Goal: Task Accomplishment & Management: Manage account settings

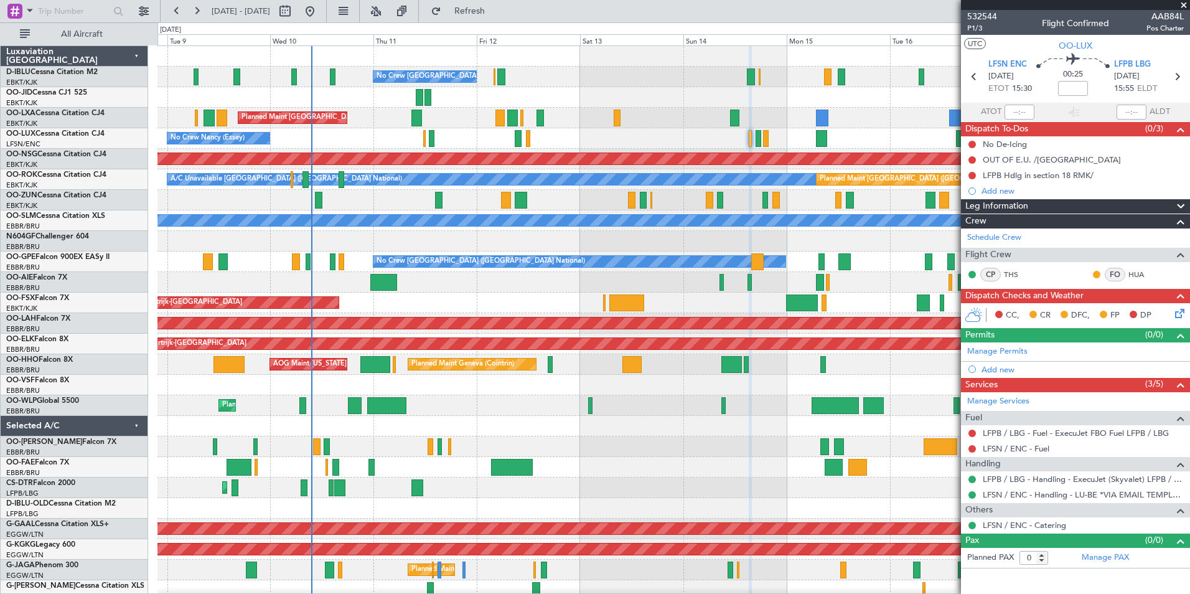
click at [368, 246] on div "No Crew [GEOGRAPHIC_DATA] ([GEOGRAPHIC_DATA] National) Planned Maint [GEOGRAPHI…" at bounding box center [673, 467] width 1032 height 842
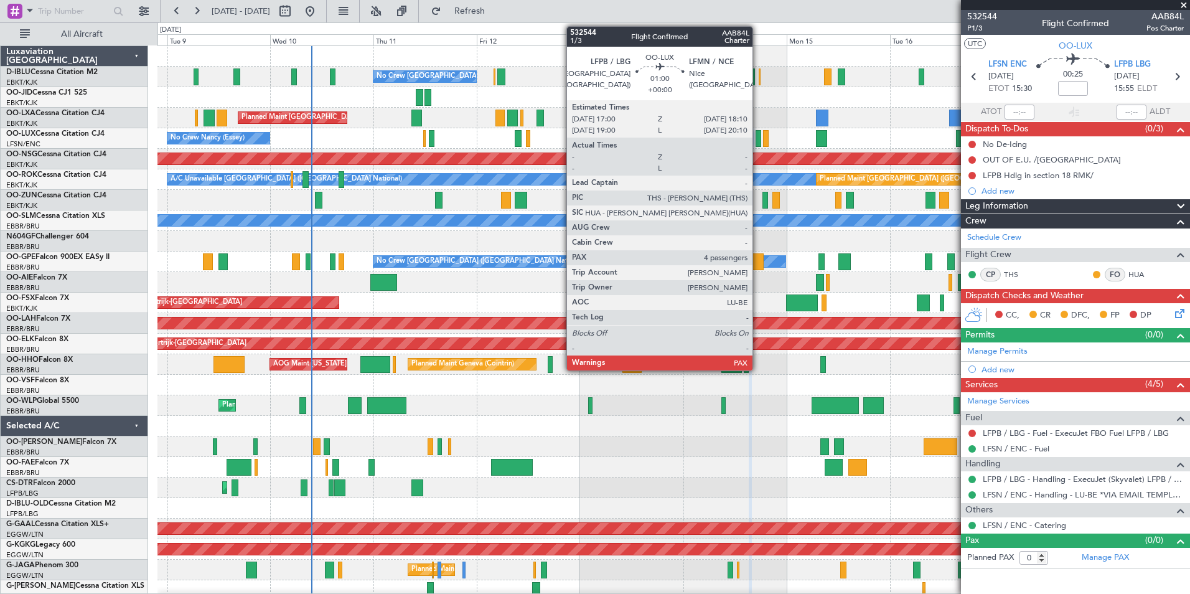
click at [758, 141] on div at bounding box center [759, 138] width 6 height 17
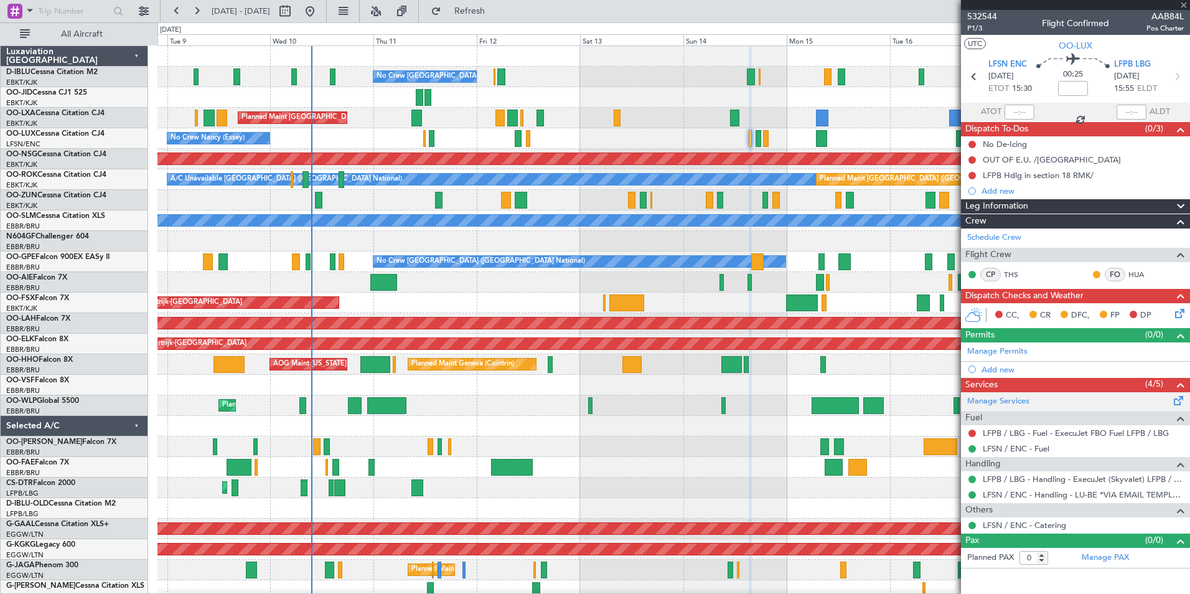
type input "4"
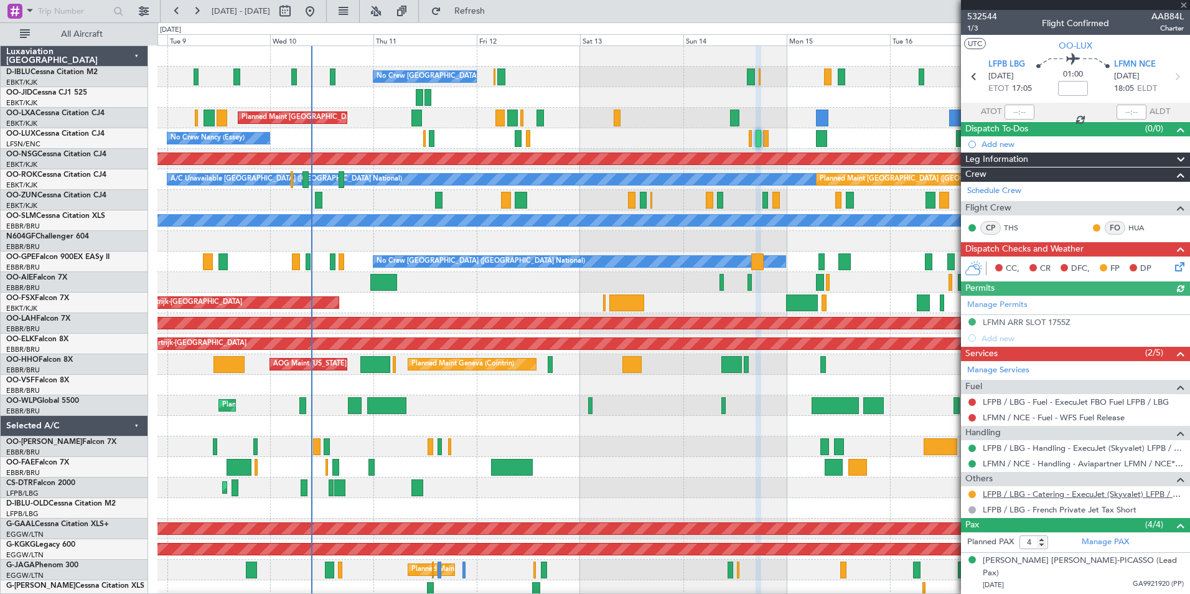
click at [1034, 498] on link "LFPB / LBG - Catering - ExecuJet (Skyvalet) LFPB / LBG" at bounding box center [1083, 494] width 201 height 11
click at [0, 287] on html "[DATE] - [DATE] Refresh Quick Links All Aircraft No Crew [GEOGRAPHIC_DATA] (Bru…" at bounding box center [595, 297] width 1190 height 594
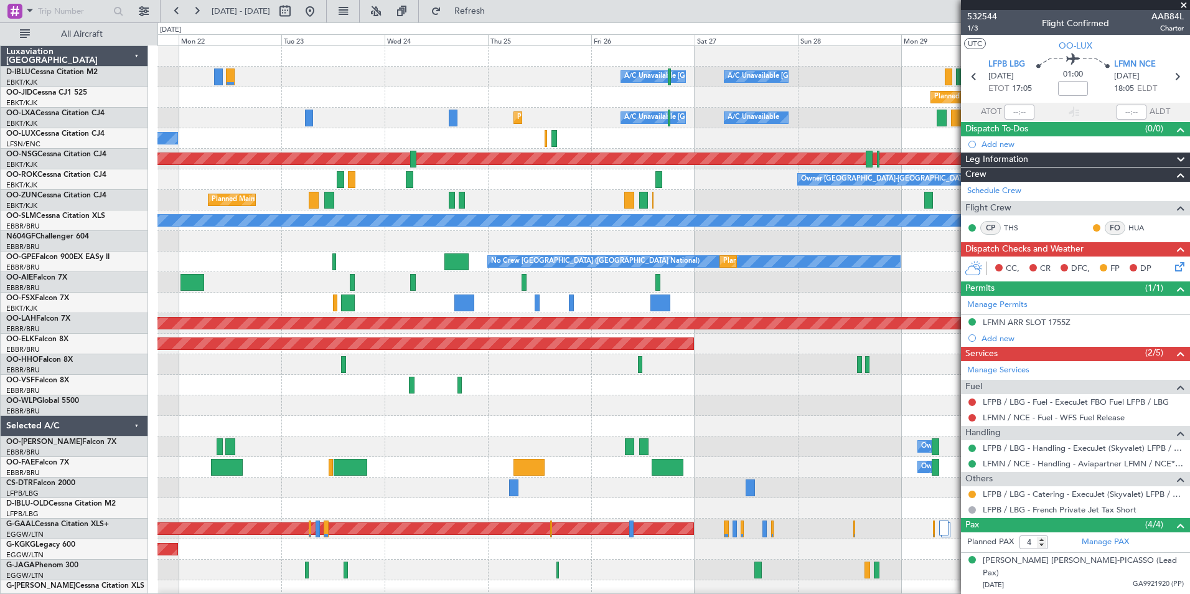
click at [0, 295] on html "[DATE] - [DATE] Refresh Quick Links All Aircraft A/C Unavailable [GEOGRAPHIC_DA…" at bounding box center [595, 297] width 1190 height 594
click at [0, 291] on html "[DATE] - [DATE] Refresh Quick Links All Aircraft A/C Unavailable [GEOGRAPHIC_DA…" at bounding box center [595, 297] width 1190 height 594
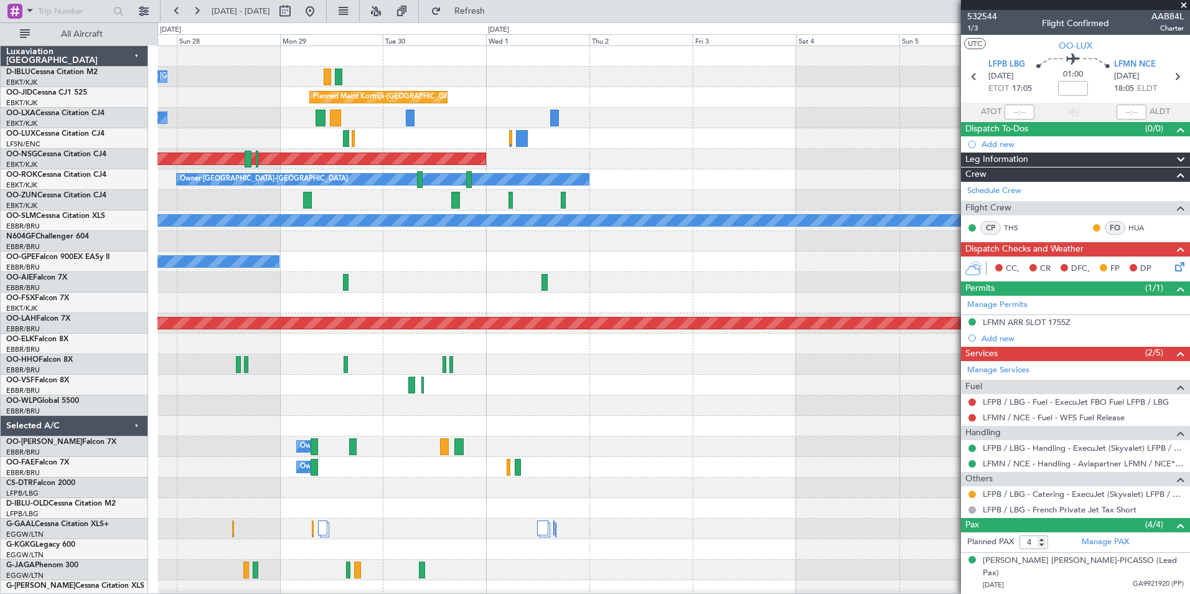
click at [124, 315] on div "A/C Unavailable [GEOGRAPHIC_DATA]-[GEOGRAPHIC_DATA] A/C Unavailable [GEOGRAPHIC…" at bounding box center [595, 307] width 1190 height 571
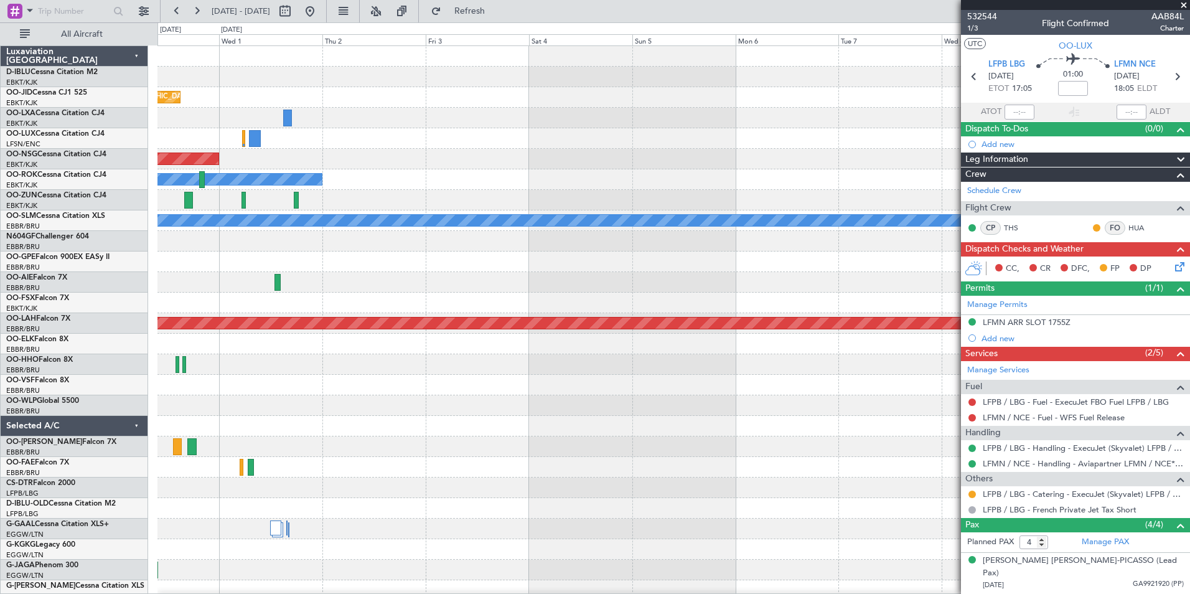
click at [682, 332] on div "Planned Maint [PERSON_NAME]-[GEOGRAPHIC_DATA][PERSON_NAME] ([GEOGRAPHIC_DATA][P…" at bounding box center [673, 323] width 1032 height 21
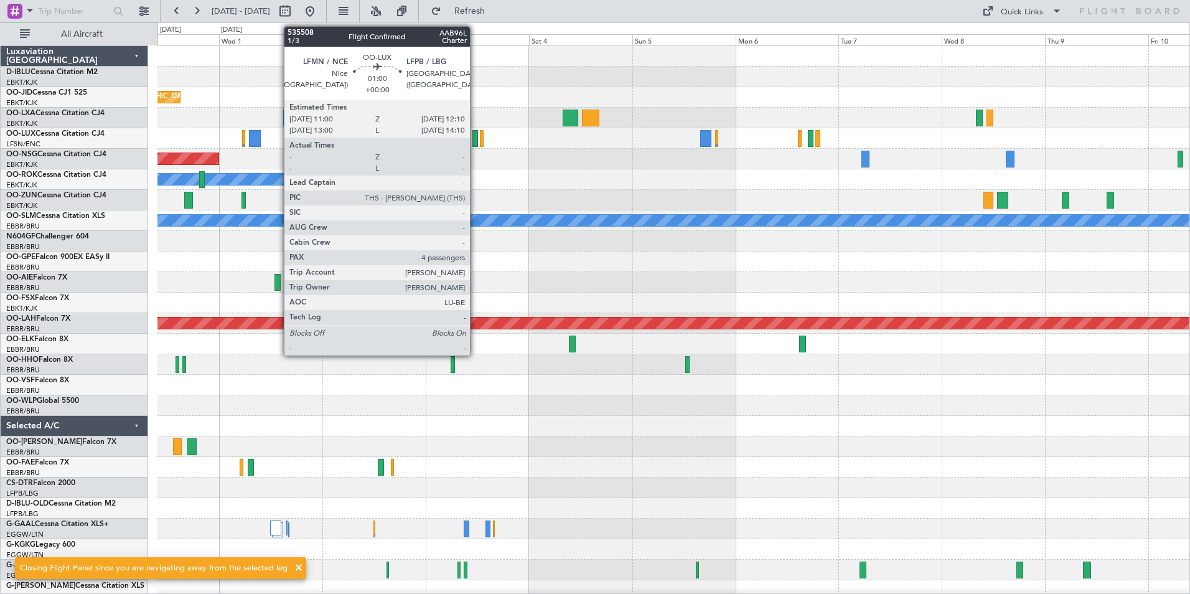
click at [475, 134] on div at bounding box center [475, 138] width 6 height 17
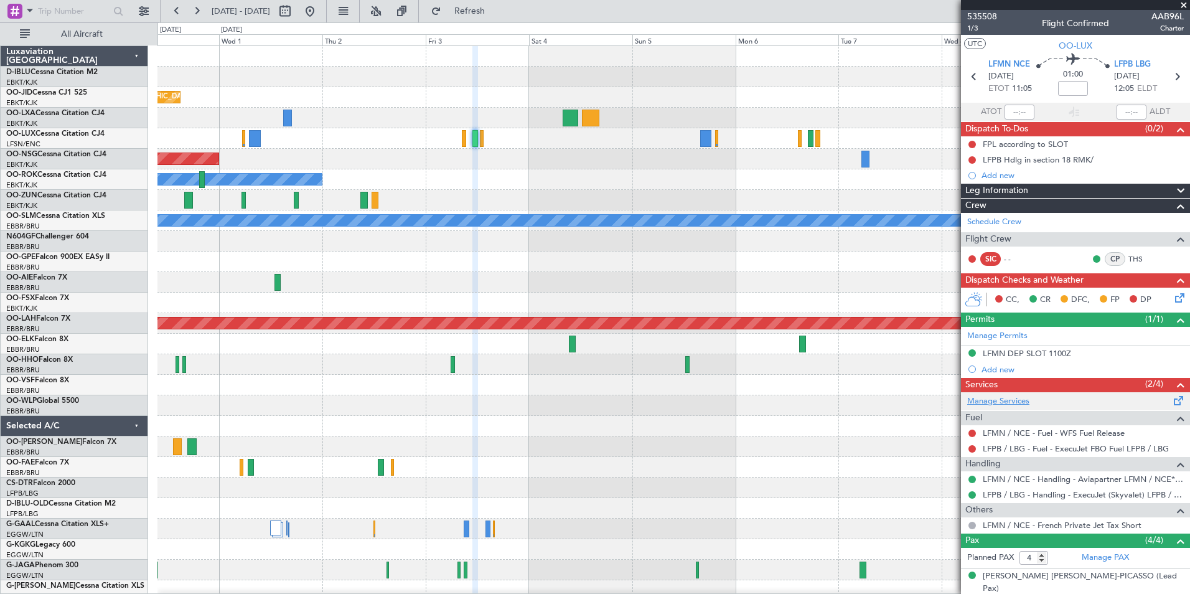
click at [1011, 400] on link "Manage Services" at bounding box center [998, 401] width 62 height 12
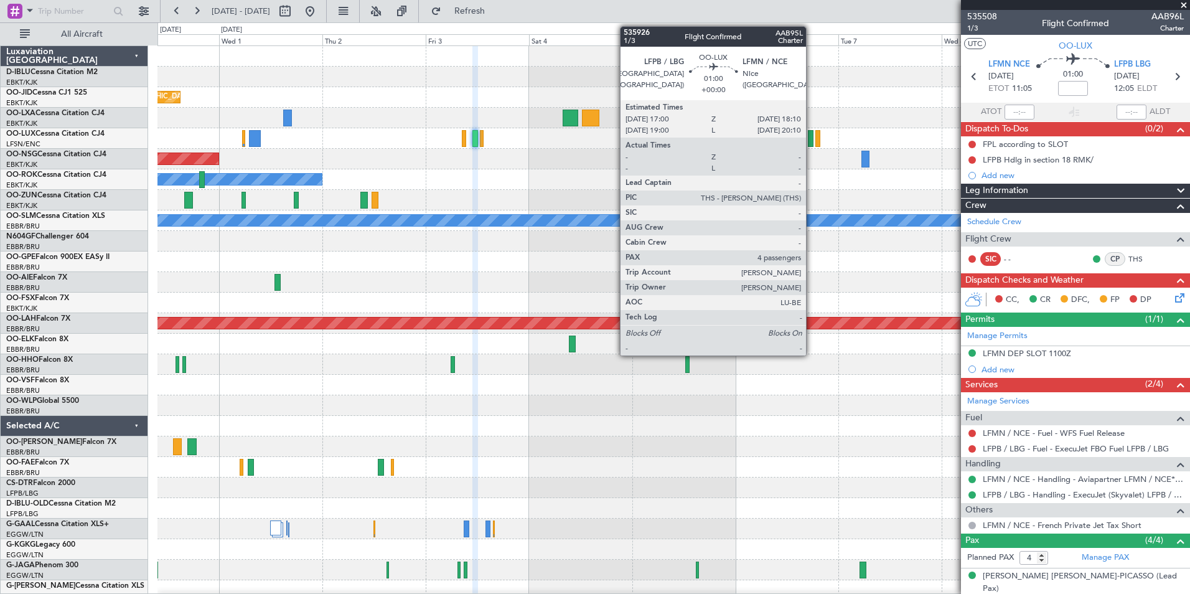
click at [812, 144] on div at bounding box center [811, 138] width 6 height 17
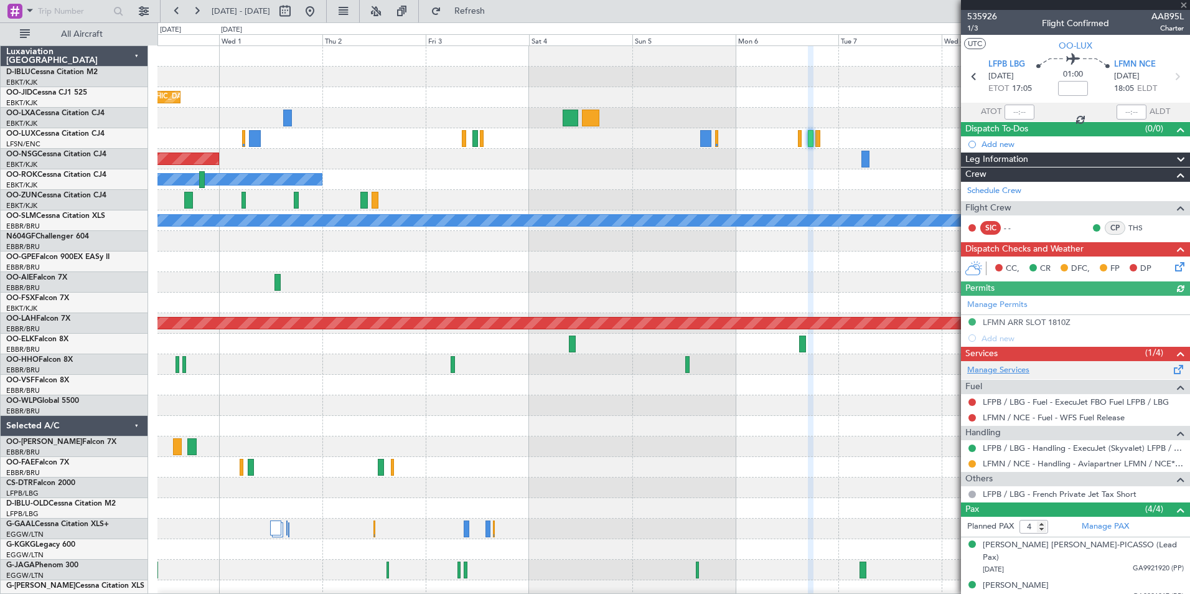
click at [1023, 375] on link "Manage Services" at bounding box center [998, 370] width 62 height 12
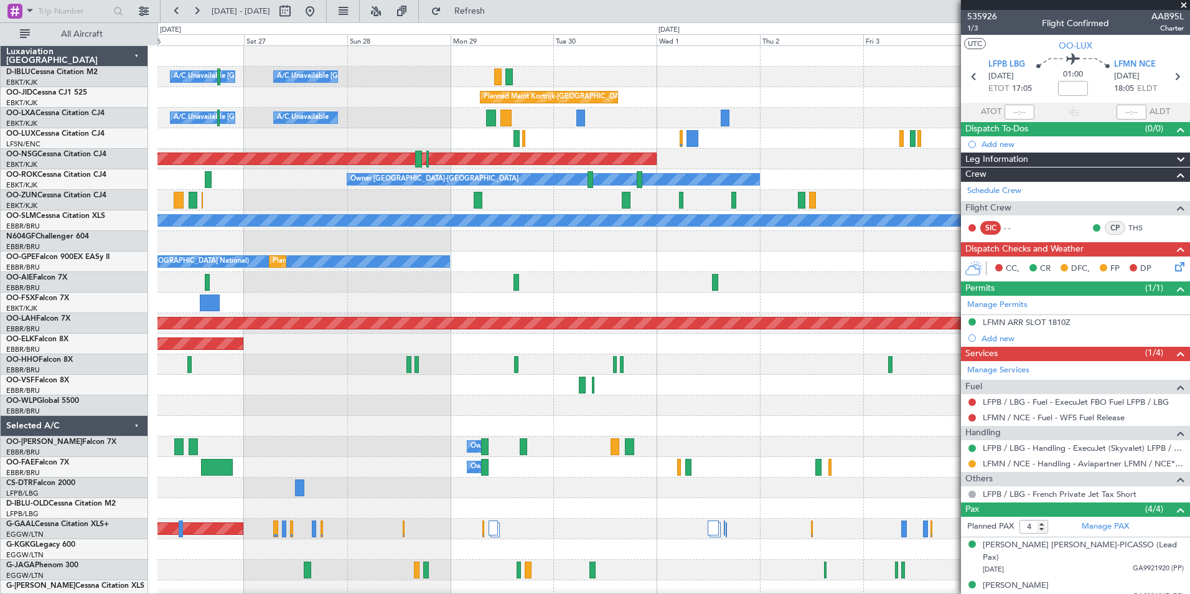
click at [864, 284] on div "A/C Unavailable [GEOGRAPHIC_DATA]-[GEOGRAPHIC_DATA] A/C Unavailable [GEOGRAPHIC…" at bounding box center [673, 436] width 1032 height 780
click at [856, 324] on div "A/C Unavailable [GEOGRAPHIC_DATA]-[GEOGRAPHIC_DATA] A/C Unavailable [GEOGRAPHIC…" at bounding box center [673, 436] width 1032 height 780
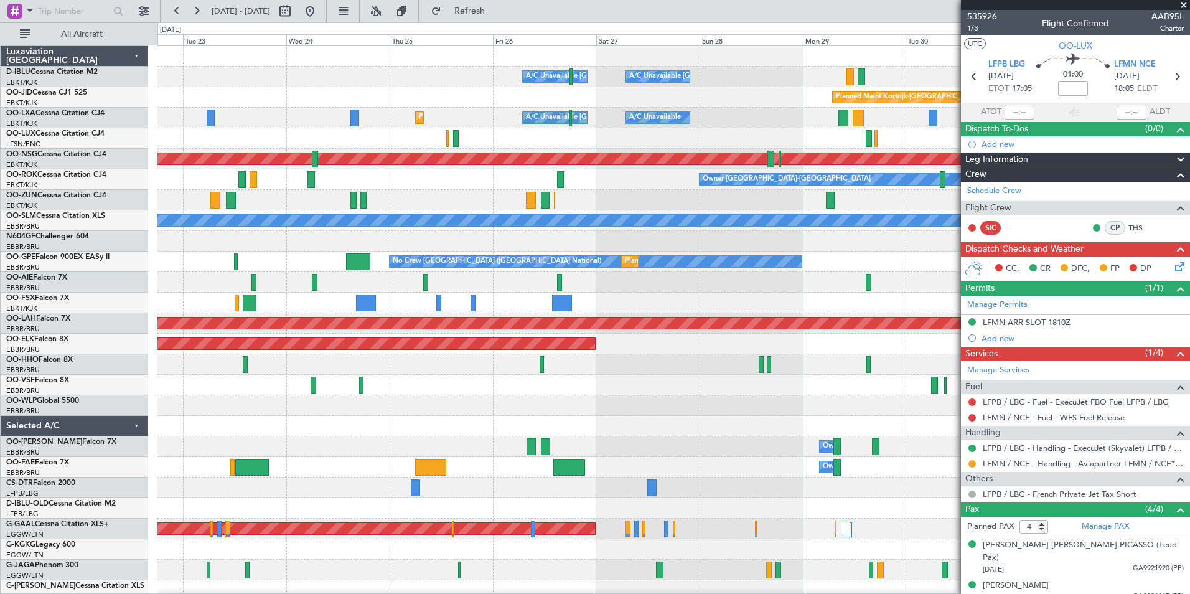
click at [894, 345] on div "A/C Unavailable [GEOGRAPHIC_DATA]-[GEOGRAPHIC_DATA] A/C Unavailable [GEOGRAPHIC…" at bounding box center [673, 436] width 1032 height 780
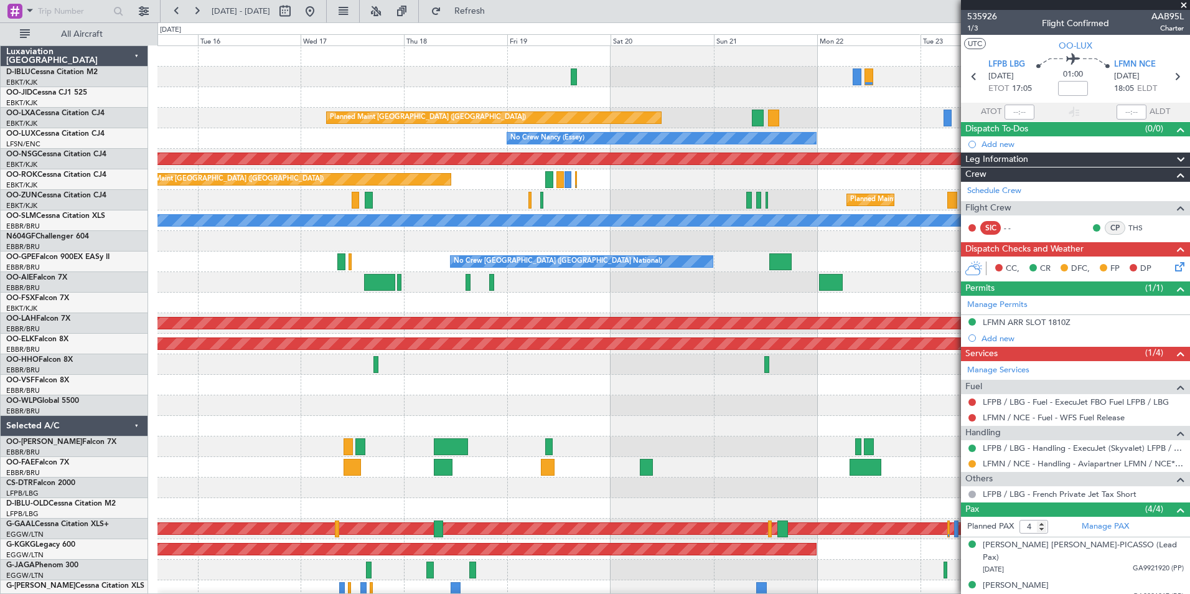
click at [844, 322] on div "A/C Unavailable [GEOGRAPHIC_DATA] ([GEOGRAPHIC_DATA] National) A/C Unavailable …" at bounding box center [673, 436] width 1032 height 780
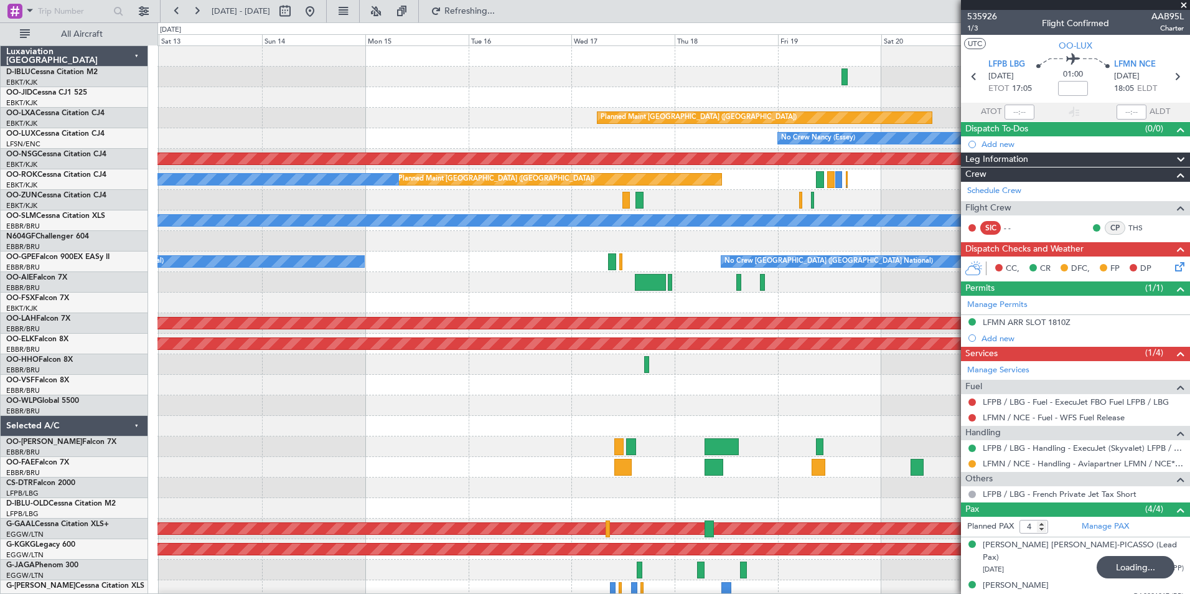
click at [811, 302] on div "Planned Maint [GEOGRAPHIC_DATA] ([GEOGRAPHIC_DATA]) Planned Maint [GEOGRAPHIC_D…" at bounding box center [673, 457] width 1032 height 822
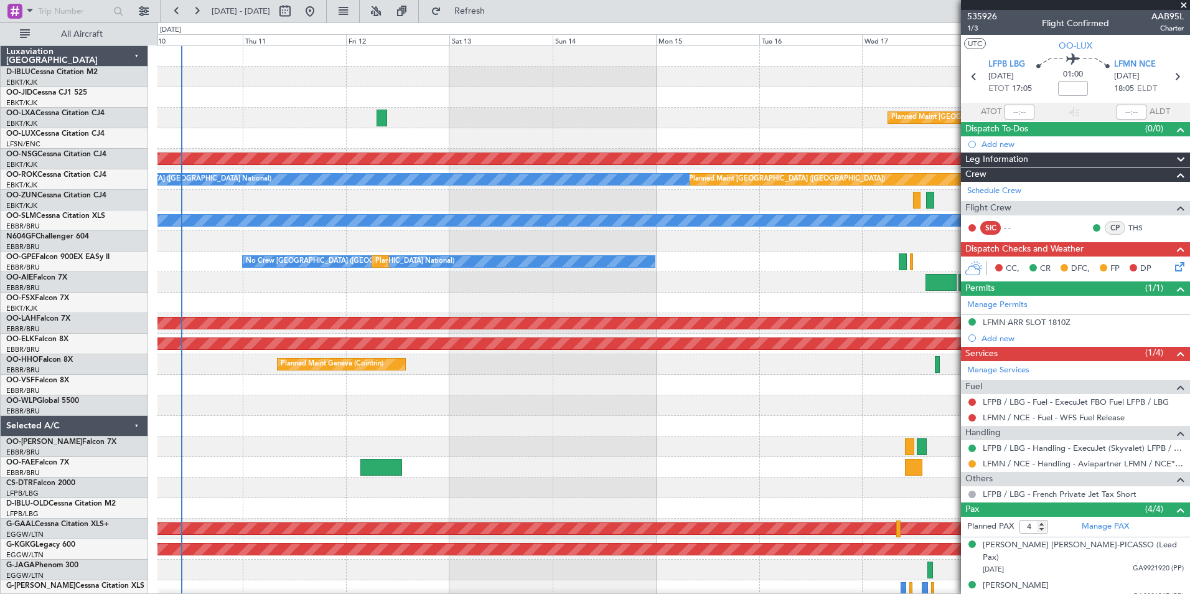
click at [838, 294] on div "Planned Maint [GEOGRAPHIC_DATA] ([GEOGRAPHIC_DATA]) No Crew [PERSON_NAME] ([PER…" at bounding box center [673, 457] width 1032 height 822
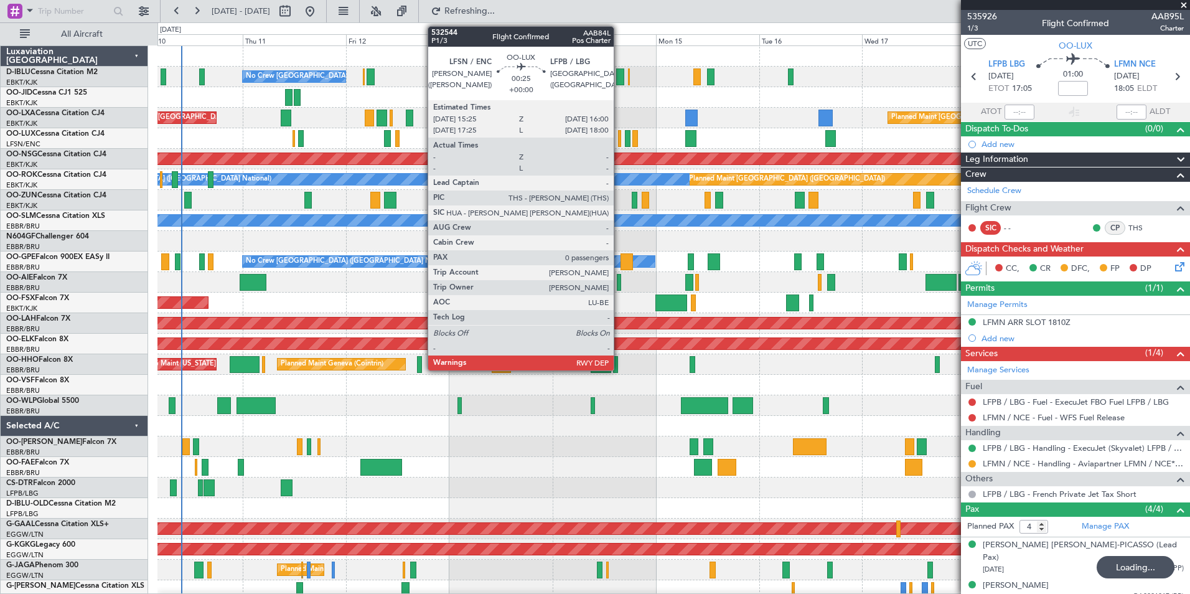
click at [619, 141] on div at bounding box center [619, 138] width 3 height 17
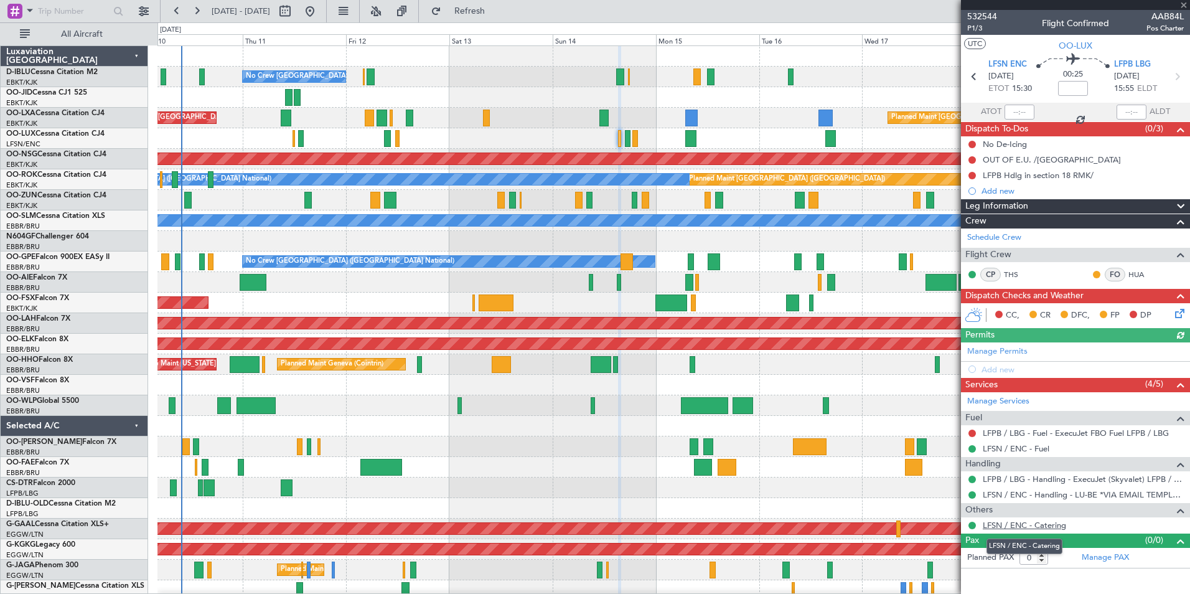
click at [1062, 527] on link "LFSN / ENC - Catering" at bounding box center [1024, 525] width 83 height 11
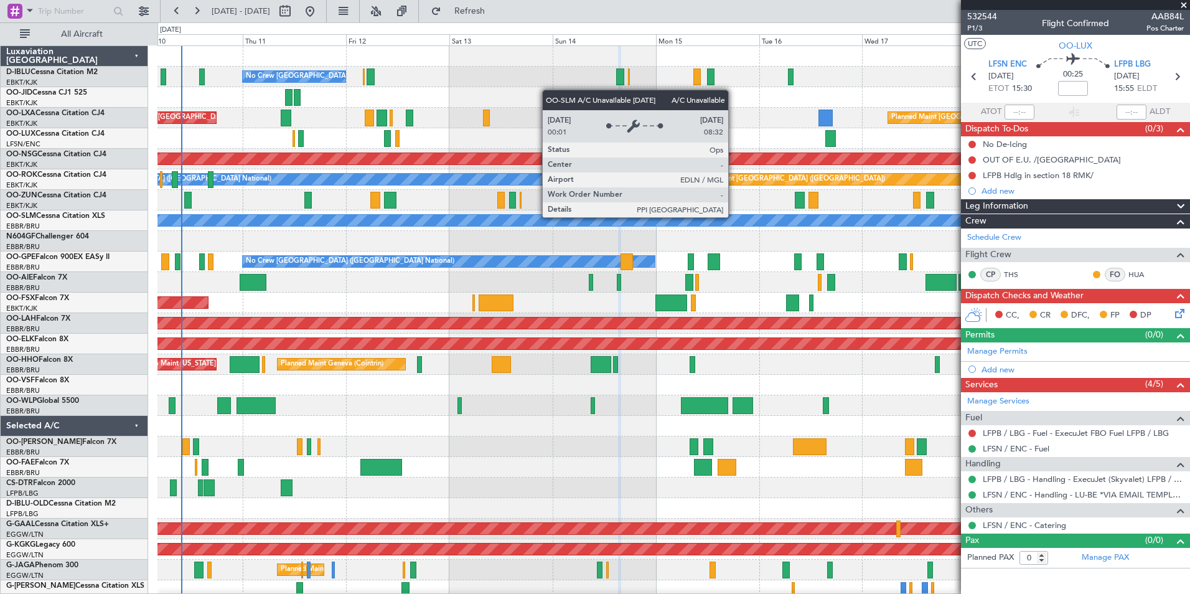
click at [0, 250] on html "[DATE] - [DATE] Refresh Quick Links All Aircraft No Crew [GEOGRAPHIC_DATA] (Bru…" at bounding box center [595, 297] width 1190 height 594
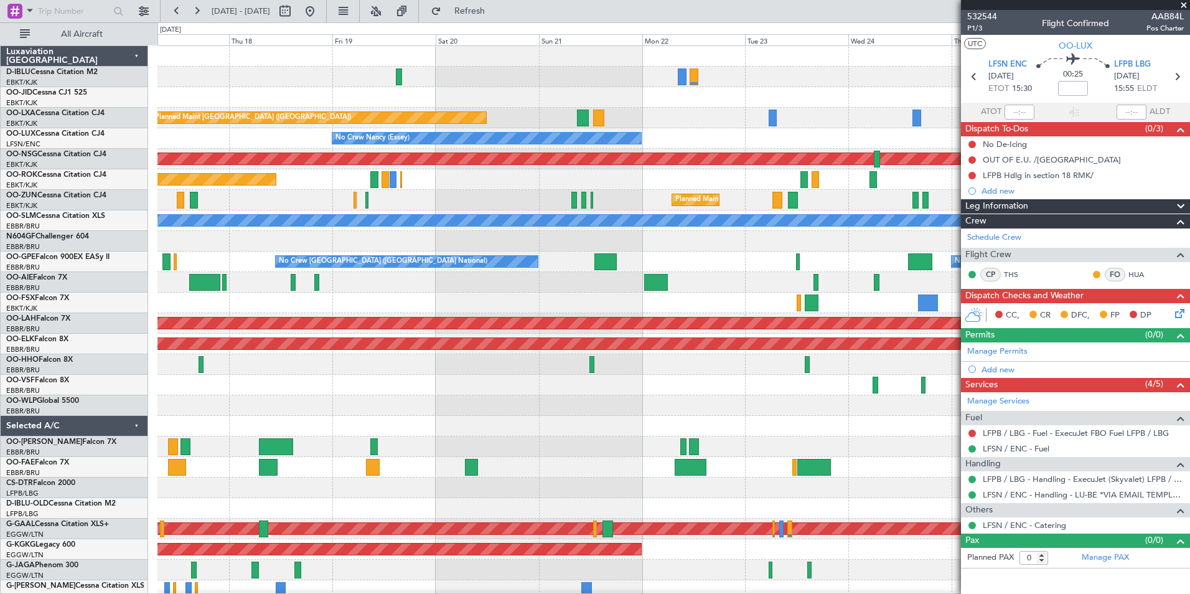
click at [137, 283] on div "A/C Unavailable [GEOGRAPHIC_DATA] ([GEOGRAPHIC_DATA] National) A/C Unavailable …" at bounding box center [595, 307] width 1190 height 571
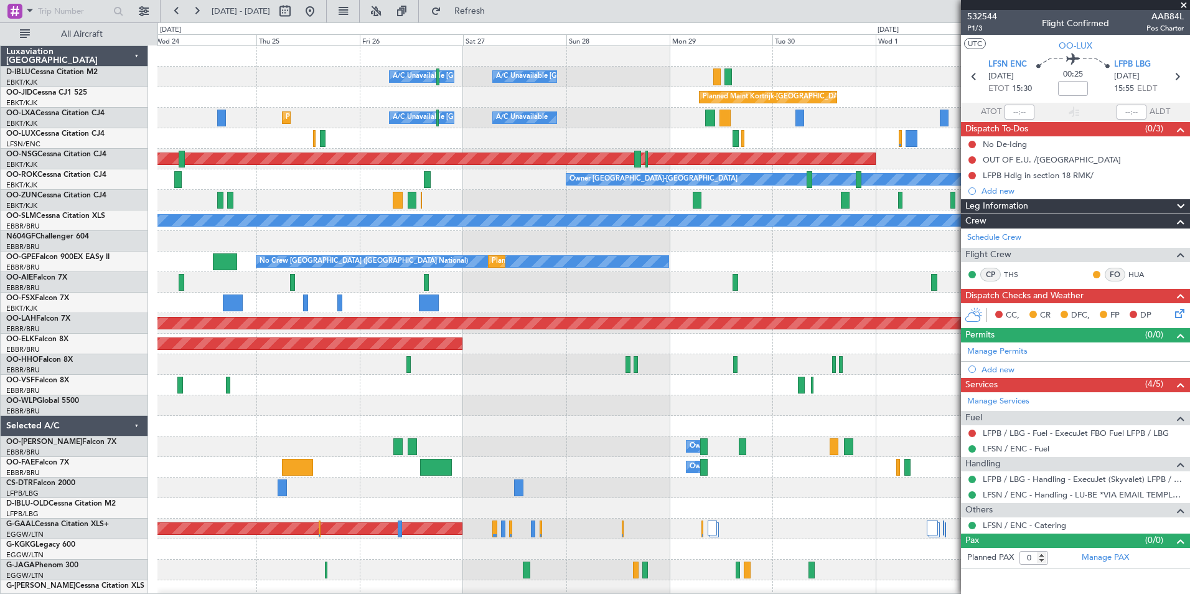
click at [145, 283] on div "A/C Unavailable [GEOGRAPHIC_DATA] ([GEOGRAPHIC_DATA] National) A/C Unavailable …" at bounding box center [595, 307] width 1190 height 571
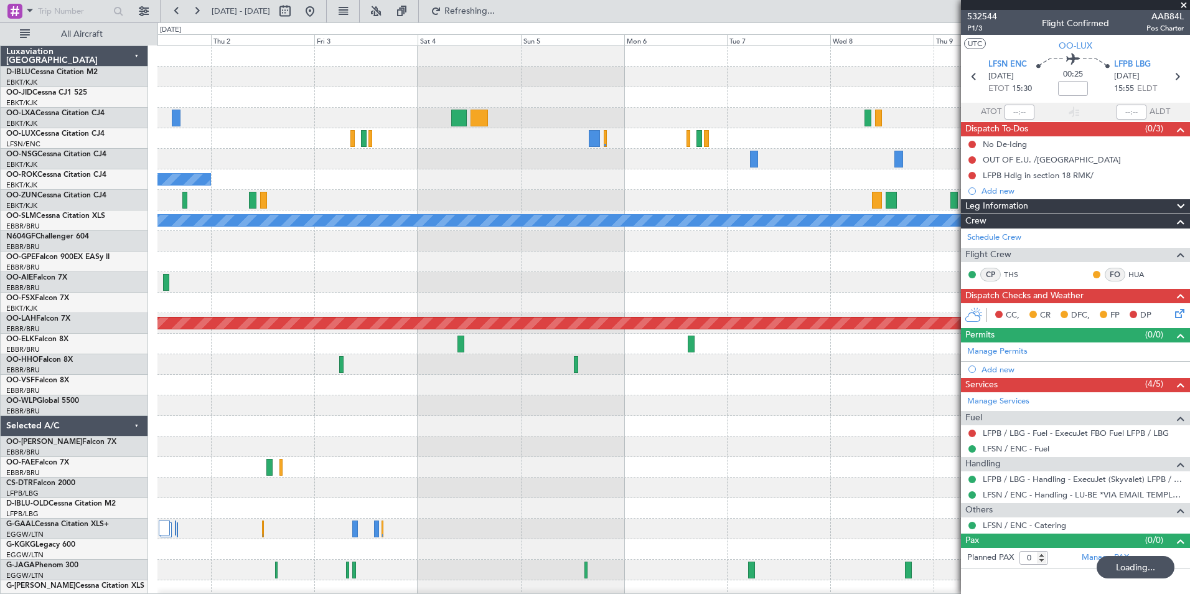
click at [286, 269] on div "No Crew [GEOGRAPHIC_DATA] ([GEOGRAPHIC_DATA] National)" at bounding box center [673, 261] width 1032 height 21
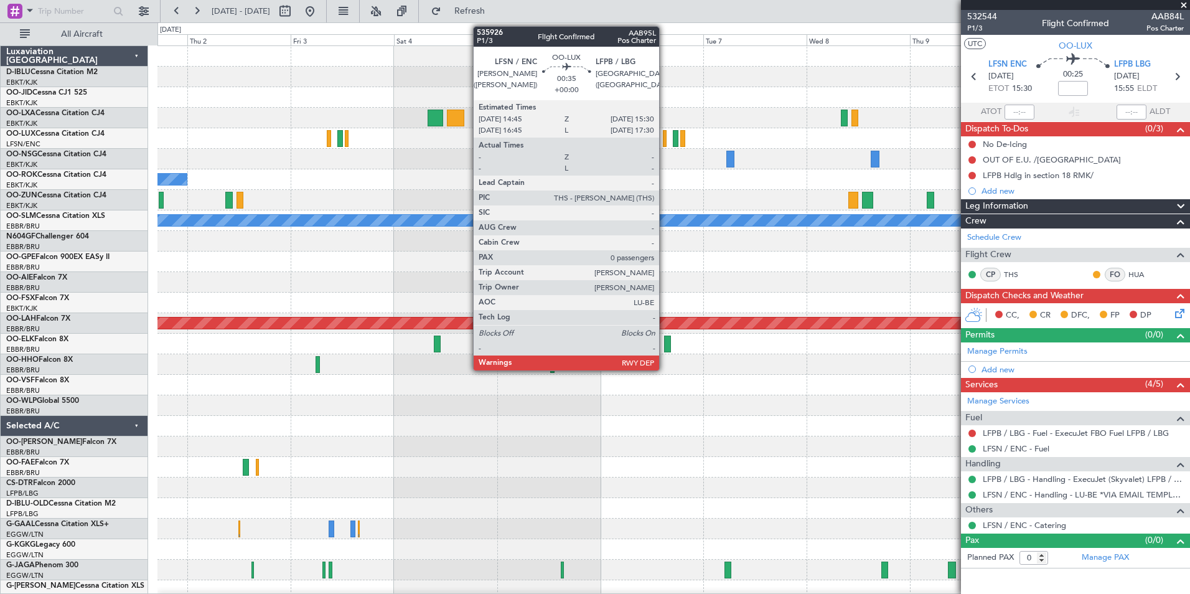
click at [665, 136] on div at bounding box center [665, 138] width 4 height 17
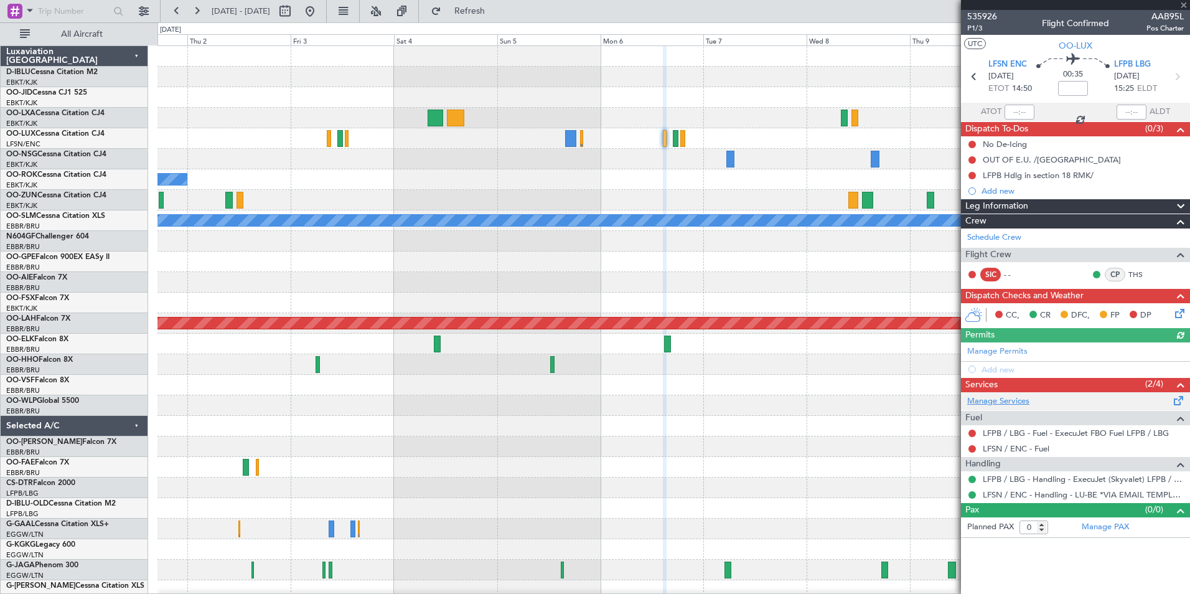
click at [1022, 399] on link "Manage Services" at bounding box center [998, 401] width 62 height 12
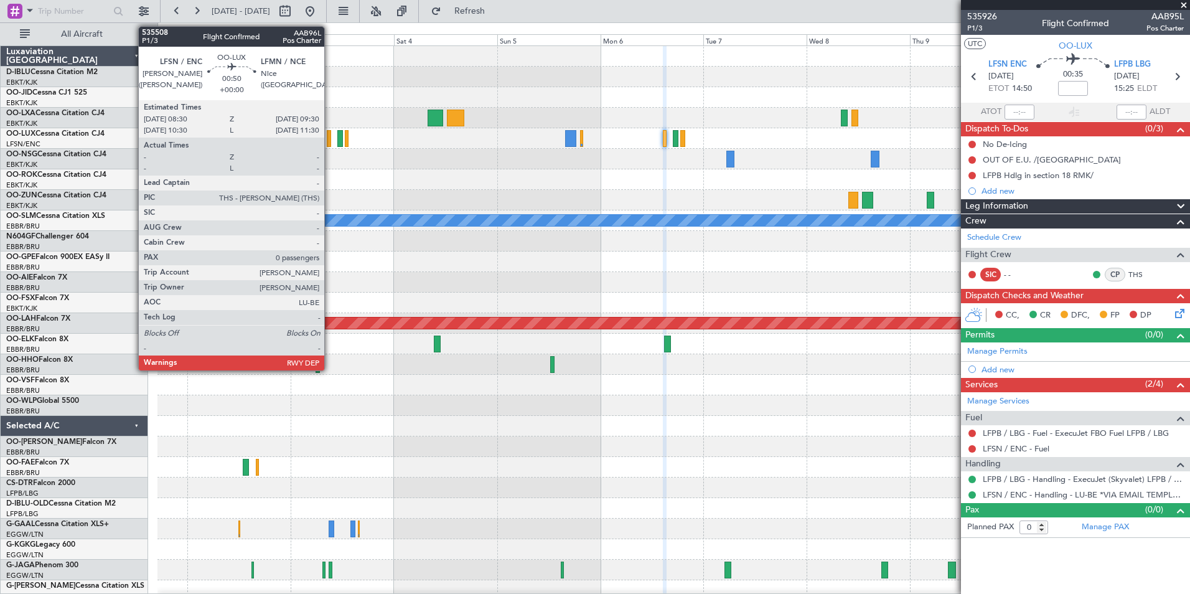
click at [330, 142] on div at bounding box center [329, 138] width 4 height 17
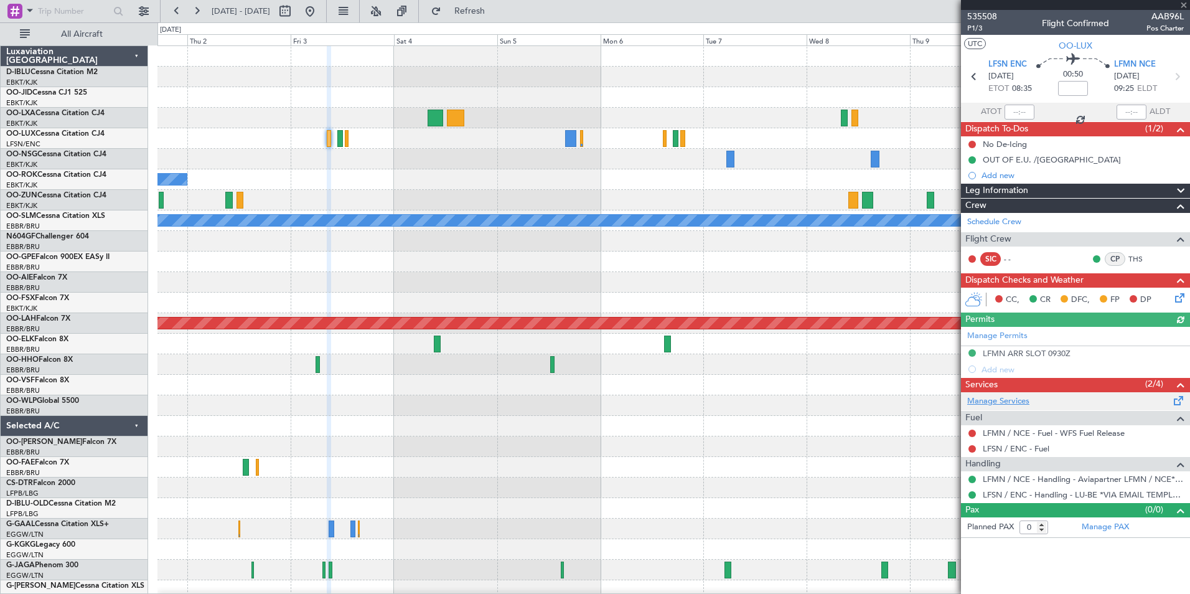
click at [1021, 402] on link "Manage Services" at bounding box center [998, 401] width 62 height 12
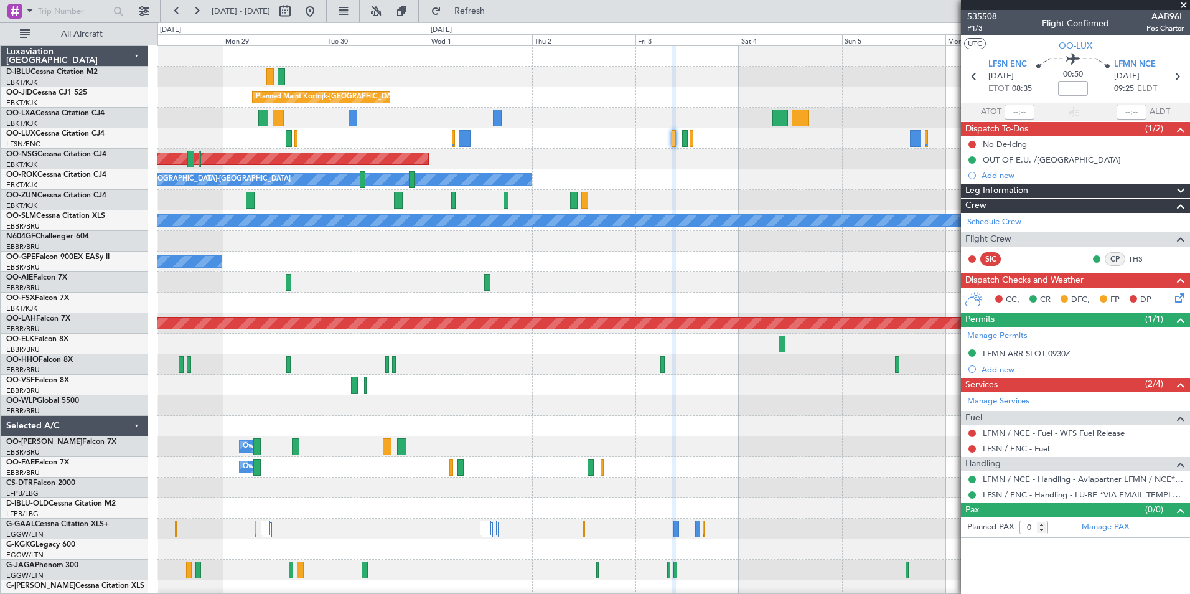
click at [641, 348] on div "Planned Maint Kortrijk-[GEOGRAPHIC_DATA]" at bounding box center [673, 344] width 1032 height 21
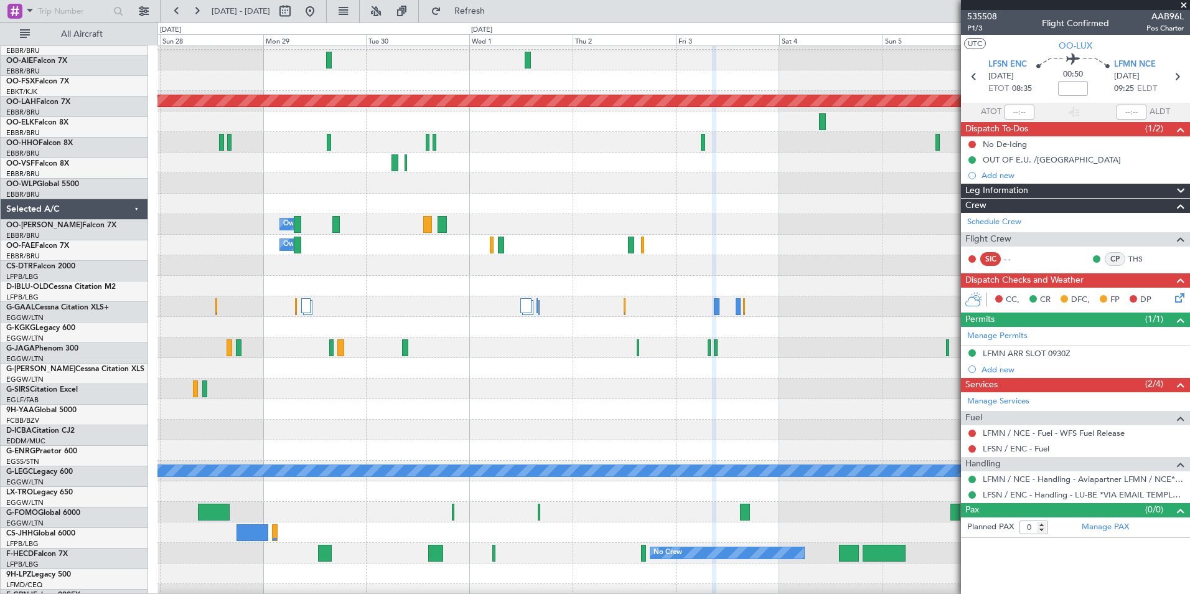
click at [917, 374] on div at bounding box center [673, 368] width 1032 height 21
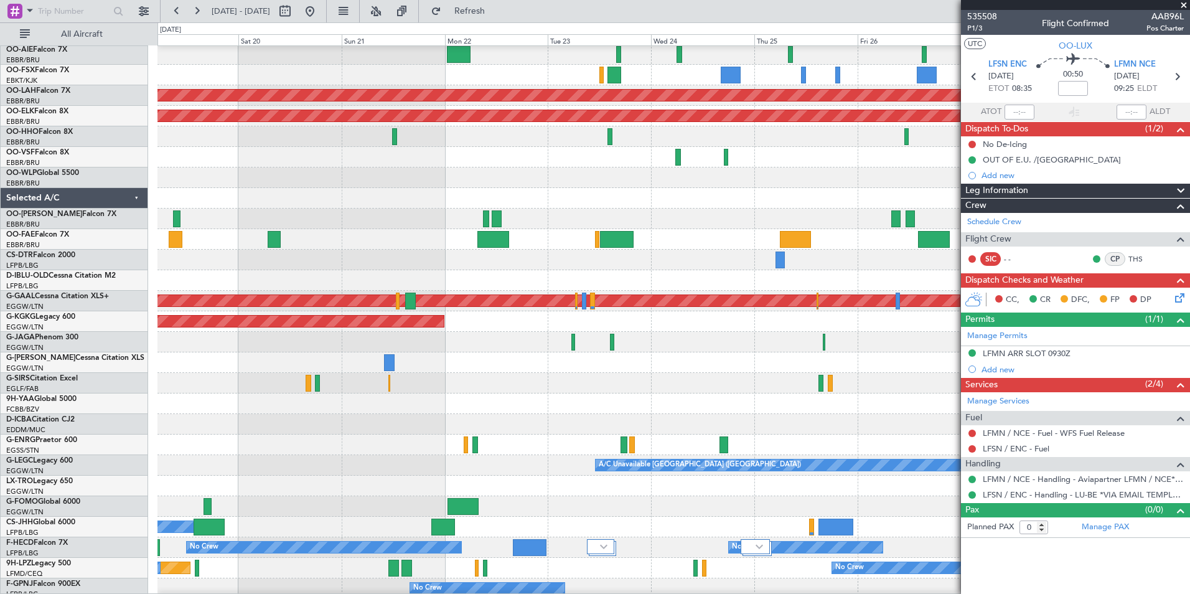
click at [813, 364] on div at bounding box center [673, 362] width 1032 height 21
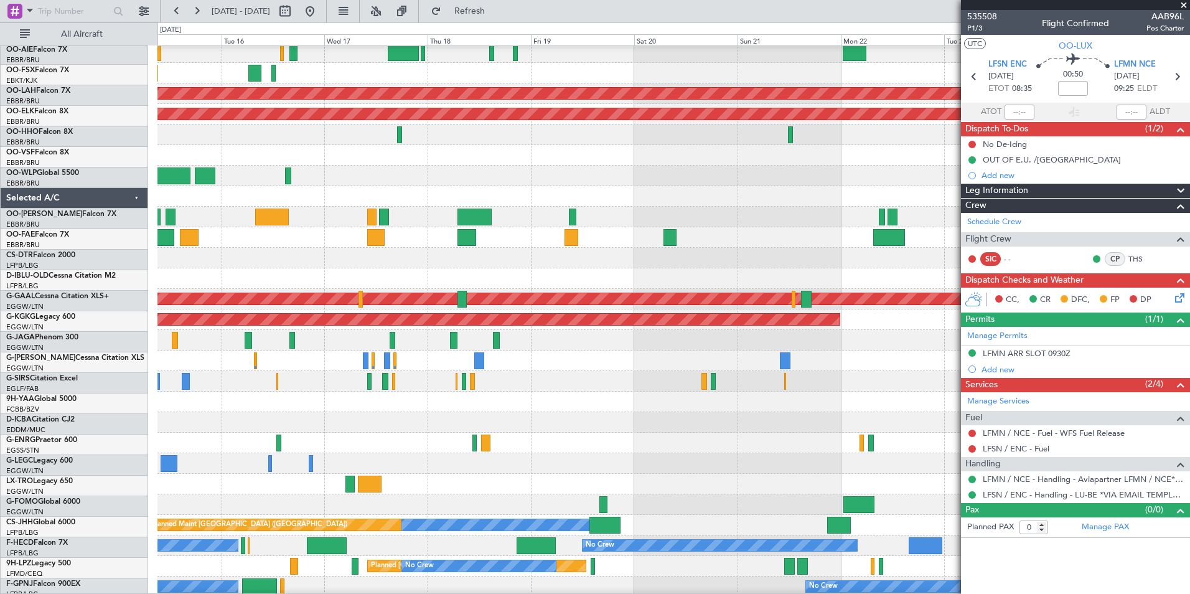
scroll to position [230, 0]
click at [896, 362] on div at bounding box center [673, 360] width 1032 height 21
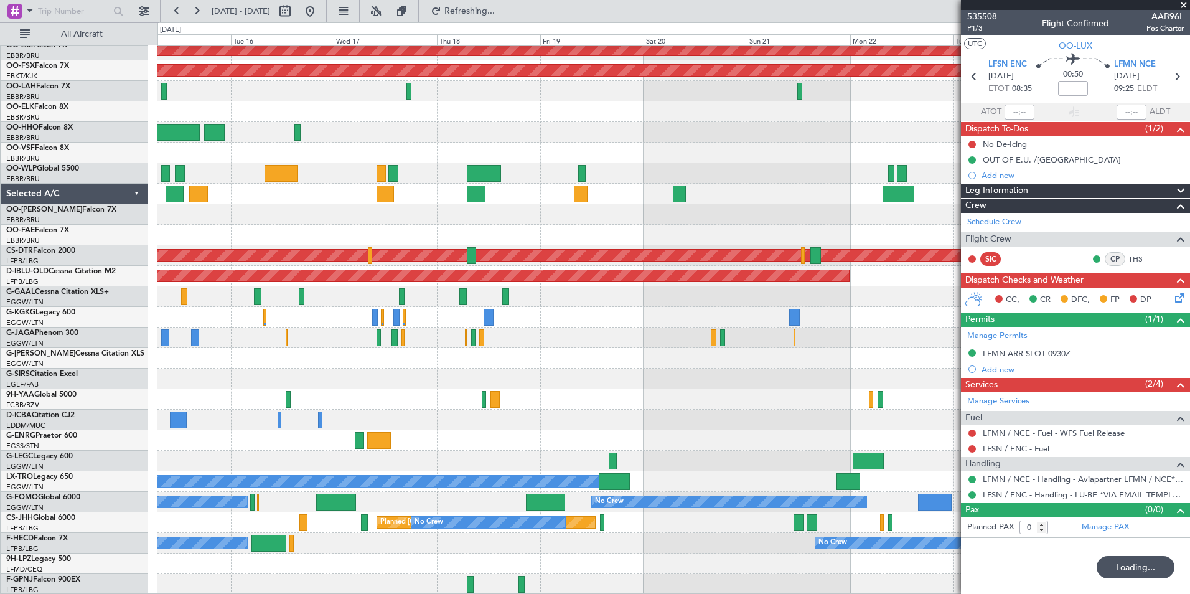
scroll to position [273, 0]
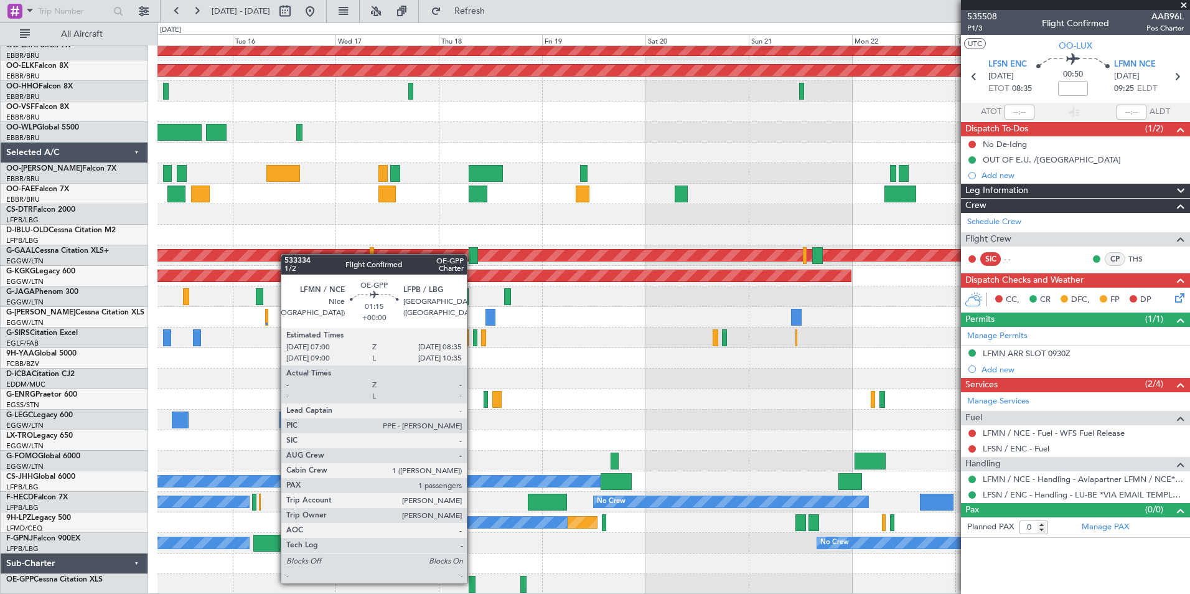
click at [472, 582] on div at bounding box center [472, 584] width 7 height 17
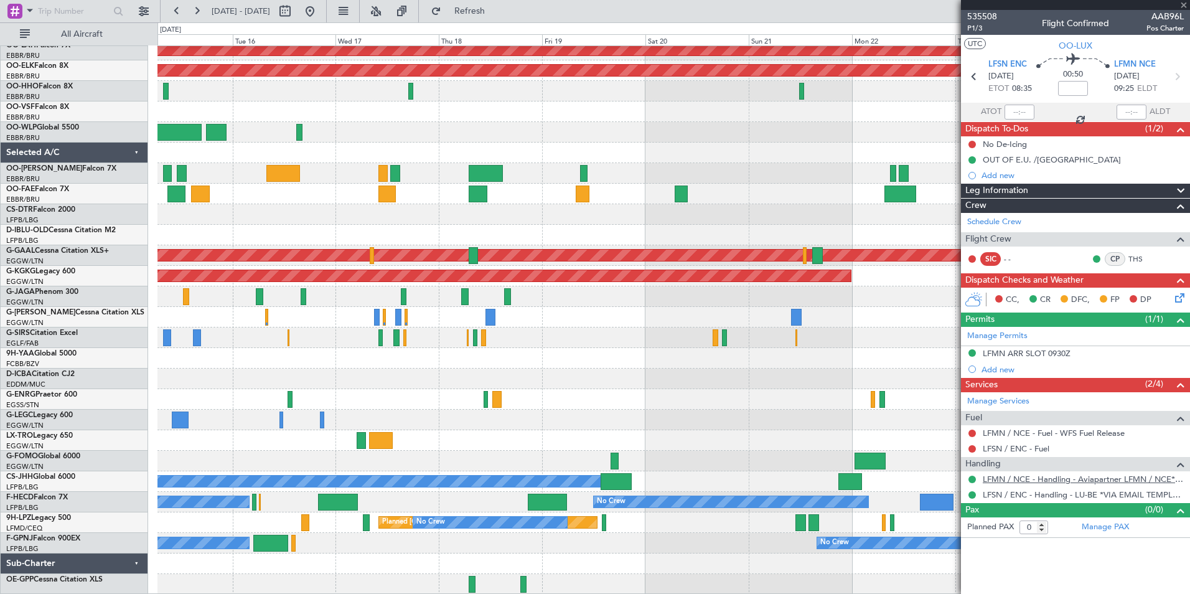
type input "1"
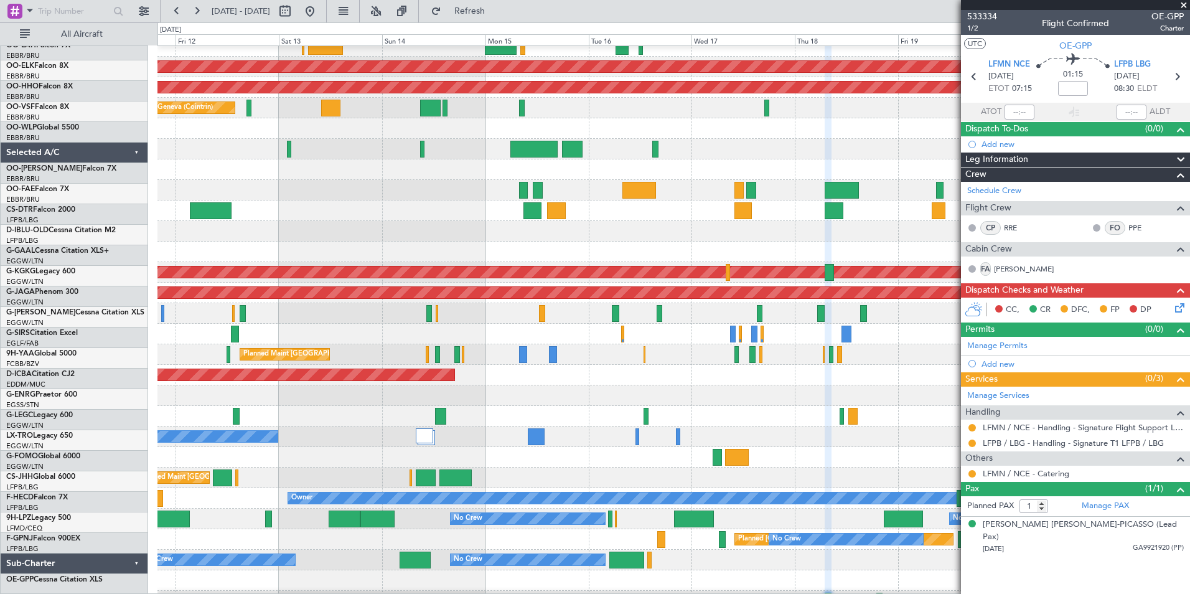
click at [838, 406] on div "Planned Maint [GEOGRAPHIC_DATA] ([GEOGRAPHIC_DATA]) No Crew" at bounding box center [673, 416] width 1032 height 21
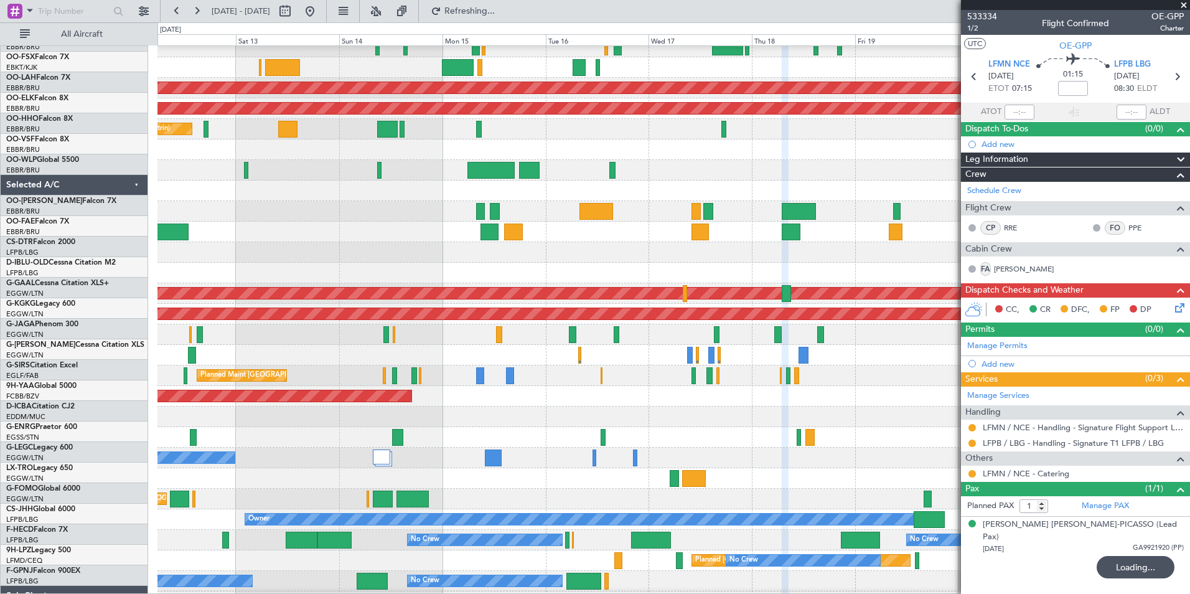
scroll to position [235, 0]
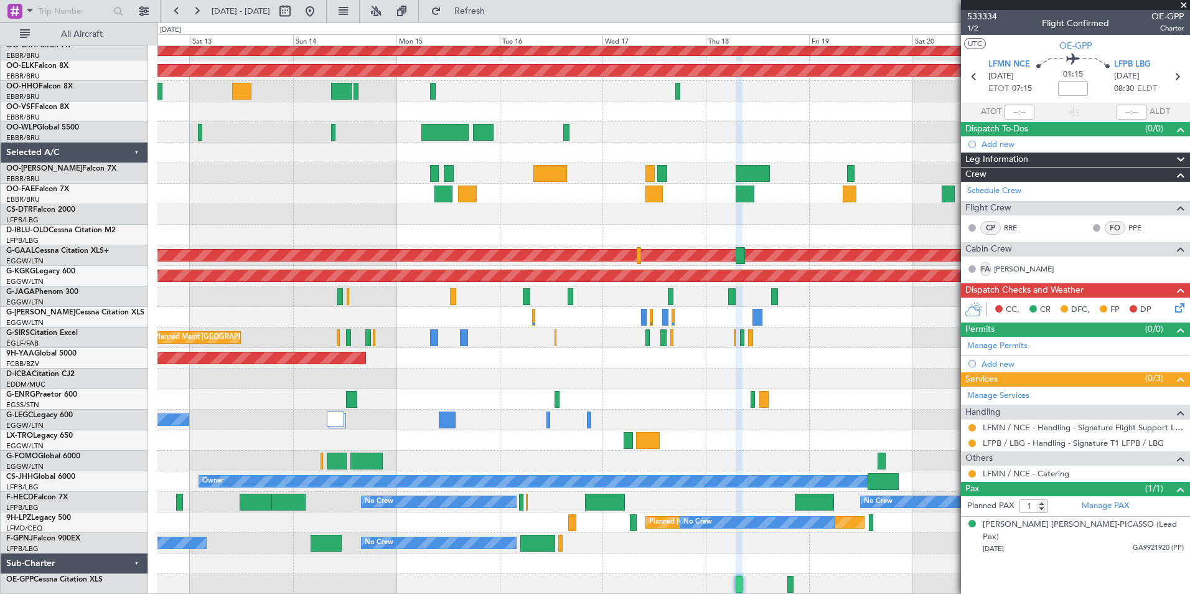
click at [715, 225] on div "Planned Maint Kortrijk-[GEOGRAPHIC_DATA] Planned [GEOGRAPHIC_DATA][PERSON_NAME]…" at bounding box center [673, 184] width 1032 height 822
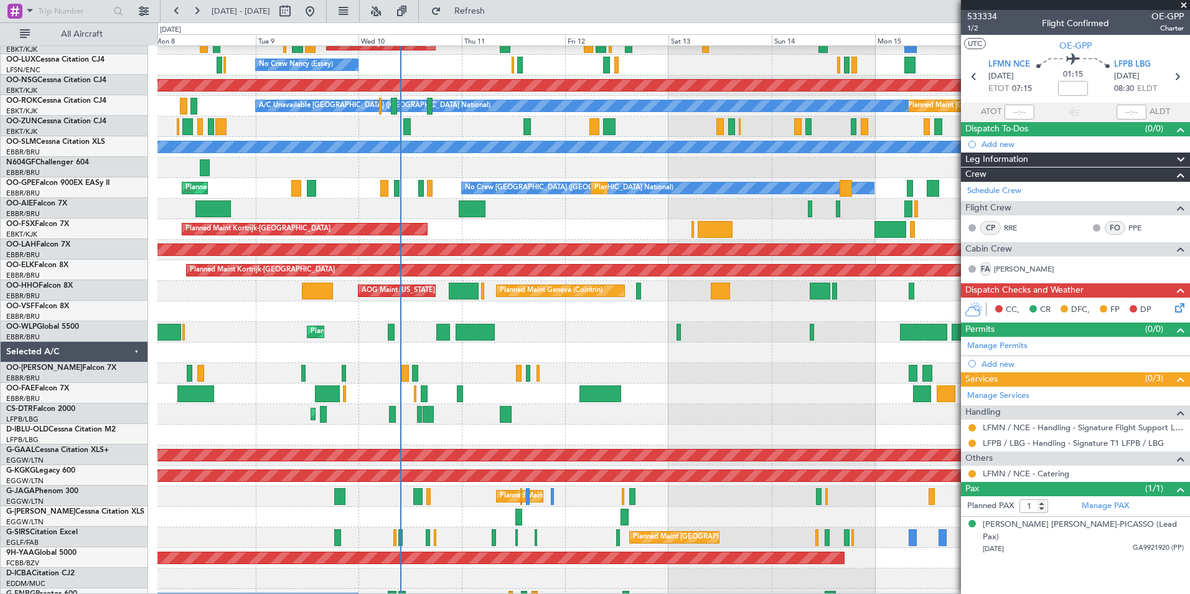
scroll to position [73, 0]
click at [555, 342] on div "Planned Maint Liege" at bounding box center [673, 332] width 1032 height 21
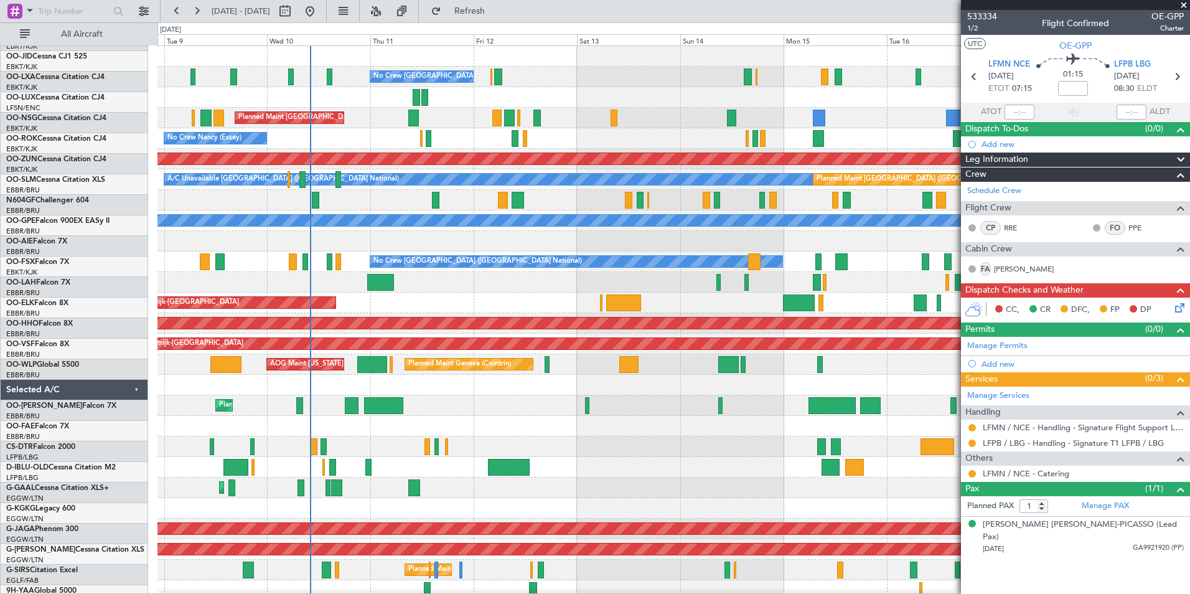
scroll to position [0, 0]
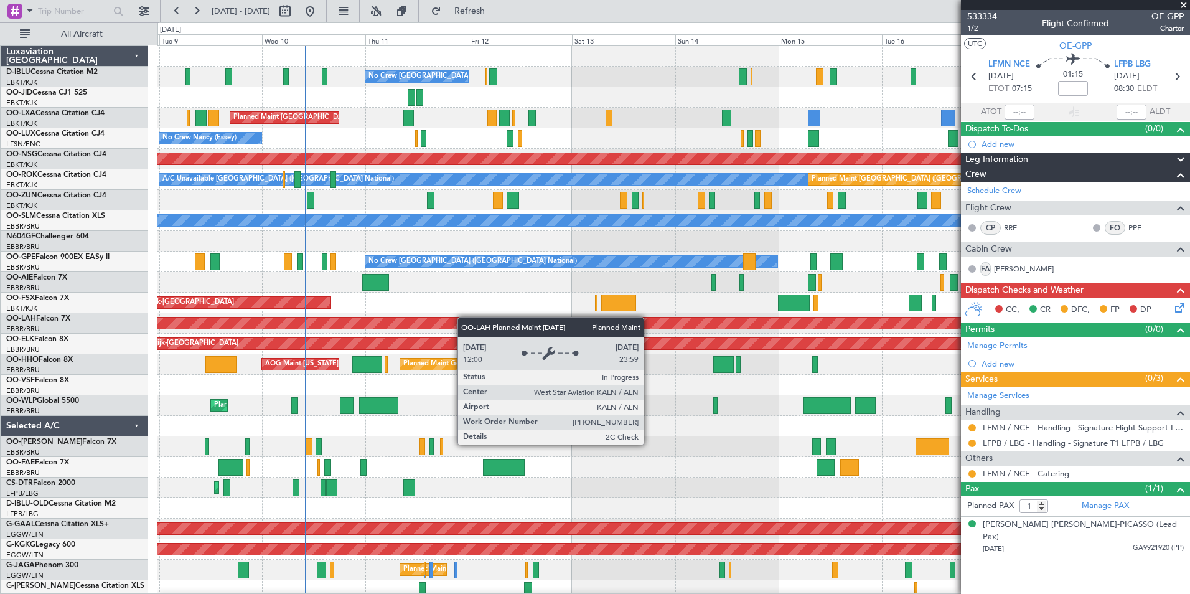
click at [461, 328] on div "No Crew [GEOGRAPHIC_DATA] ([GEOGRAPHIC_DATA] National) Planned Maint [GEOGRAPHI…" at bounding box center [673, 467] width 1032 height 842
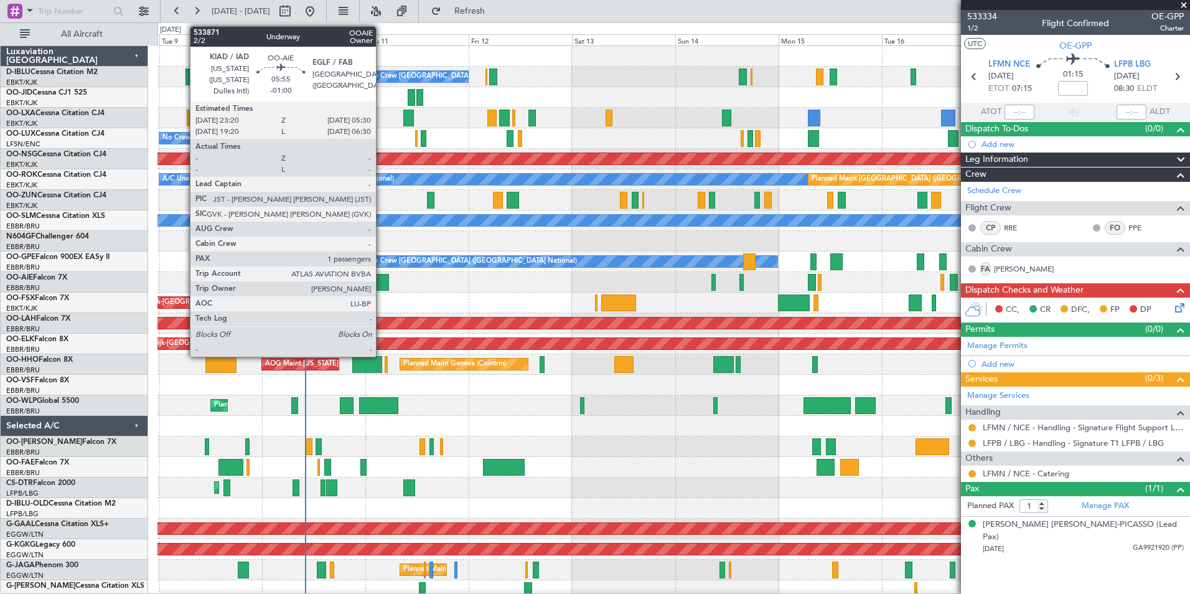
click at [381, 283] on div at bounding box center [375, 282] width 27 height 17
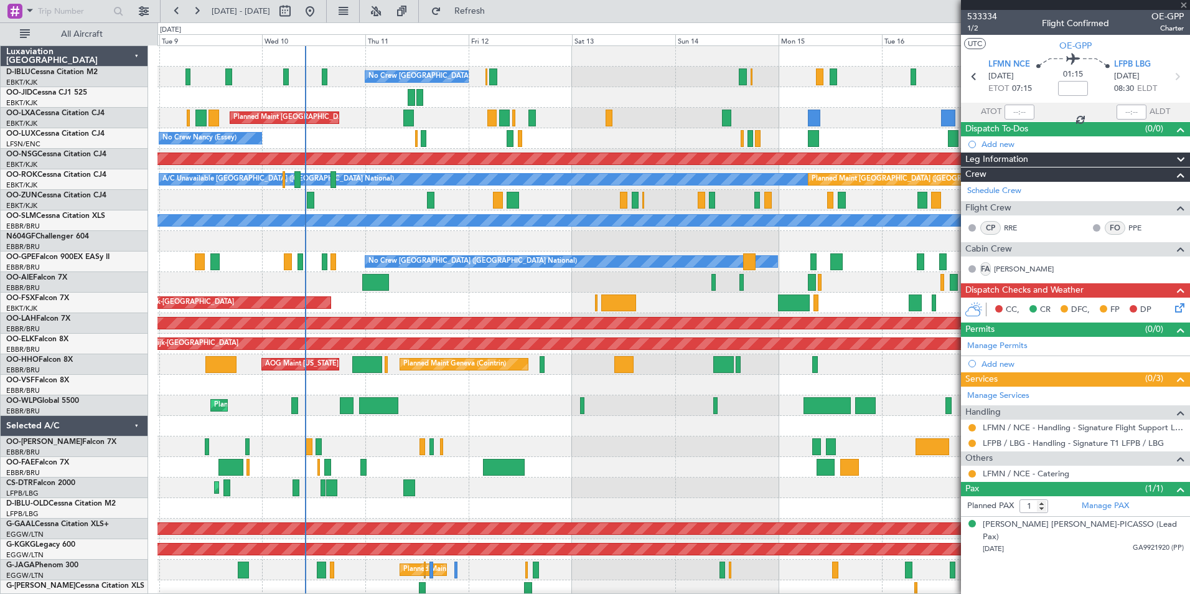
type input "-01:00"
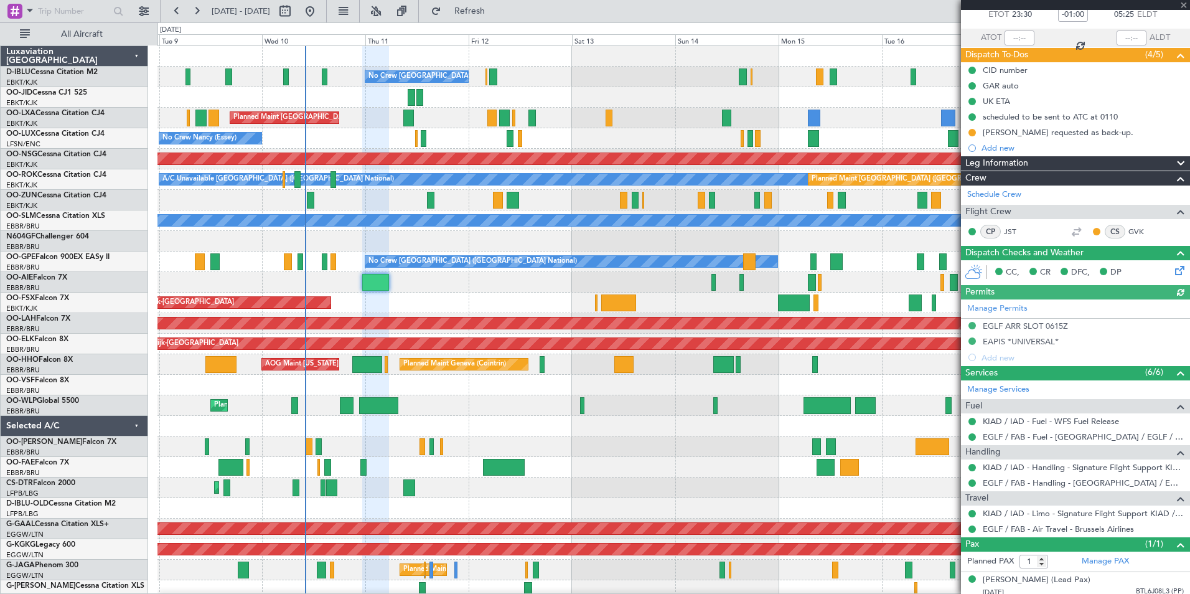
scroll to position [92, 0]
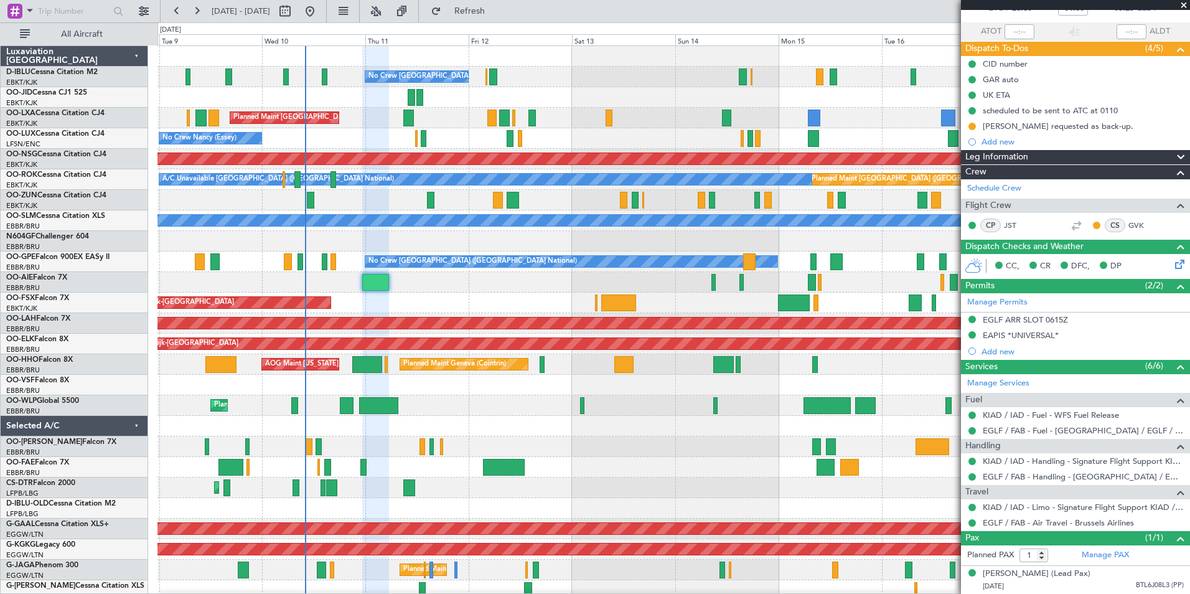
click at [637, 415] on div "Planned Maint Liege" at bounding box center [673, 405] width 1032 height 21
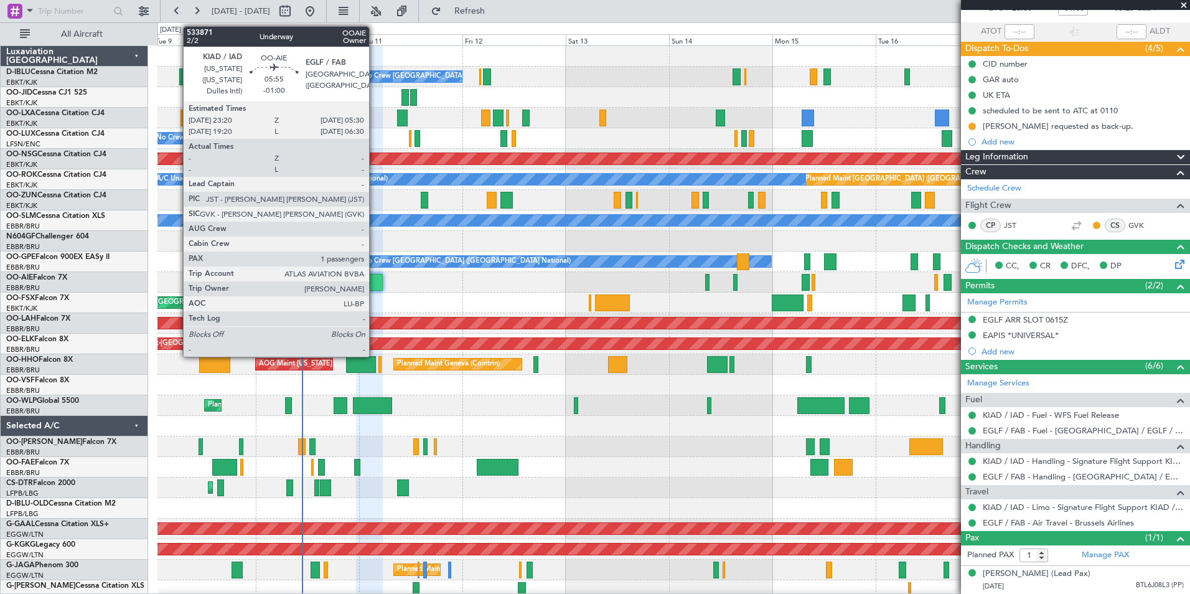
click at [375, 286] on div at bounding box center [369, 282] width 27 height 17
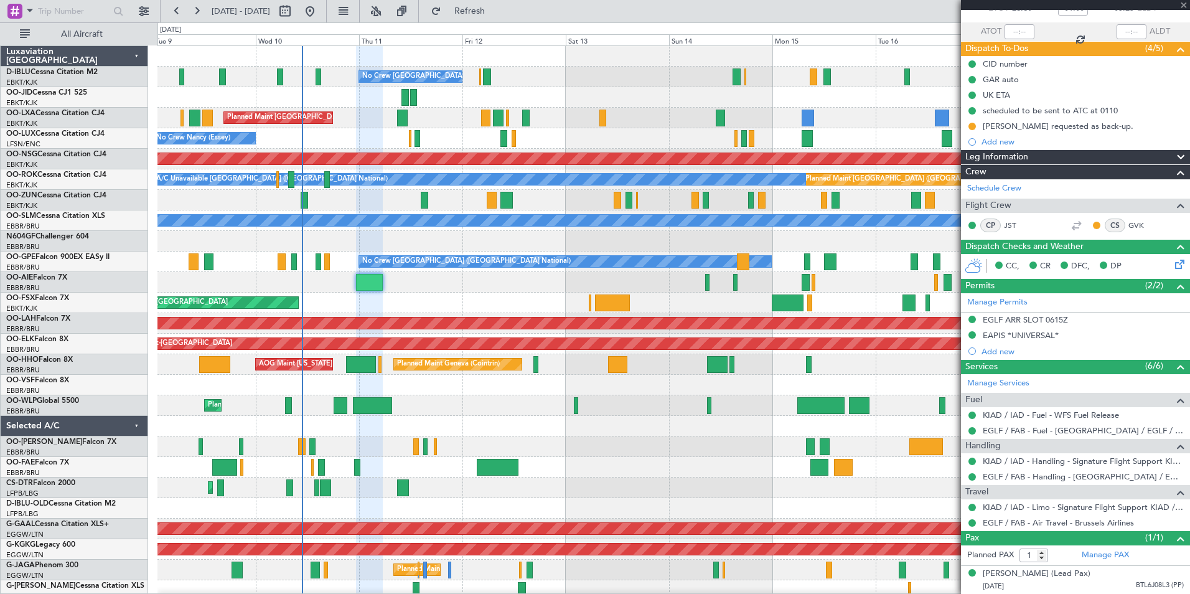
scroll to position [0, 0]
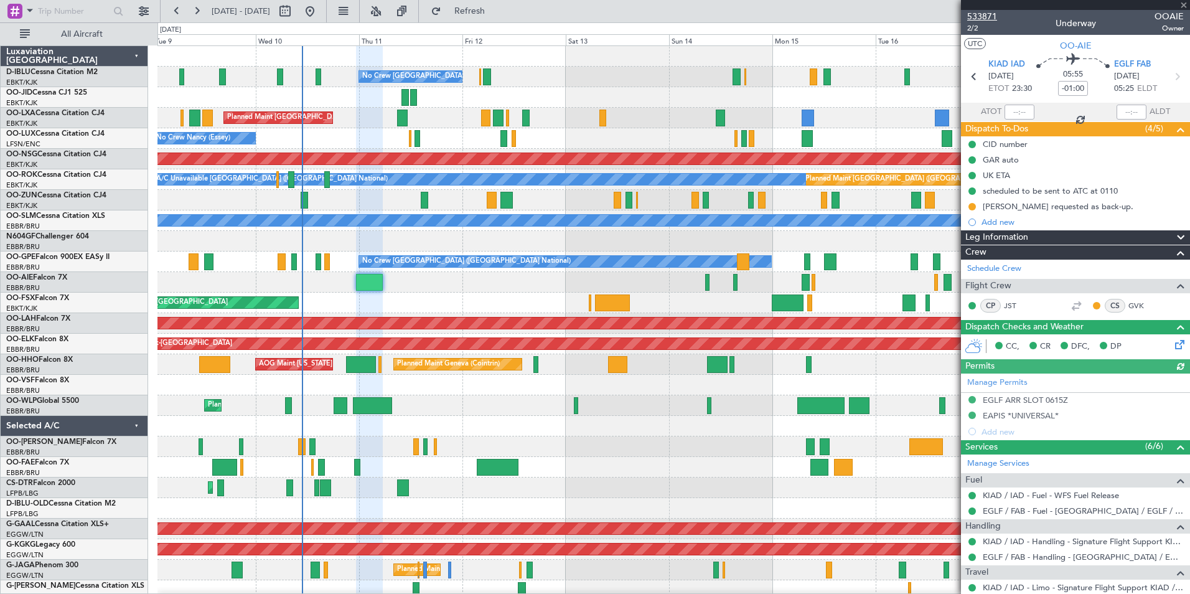
click at [993, 19] on span "533871" at bounding box center [982, 16] width 30 height 13
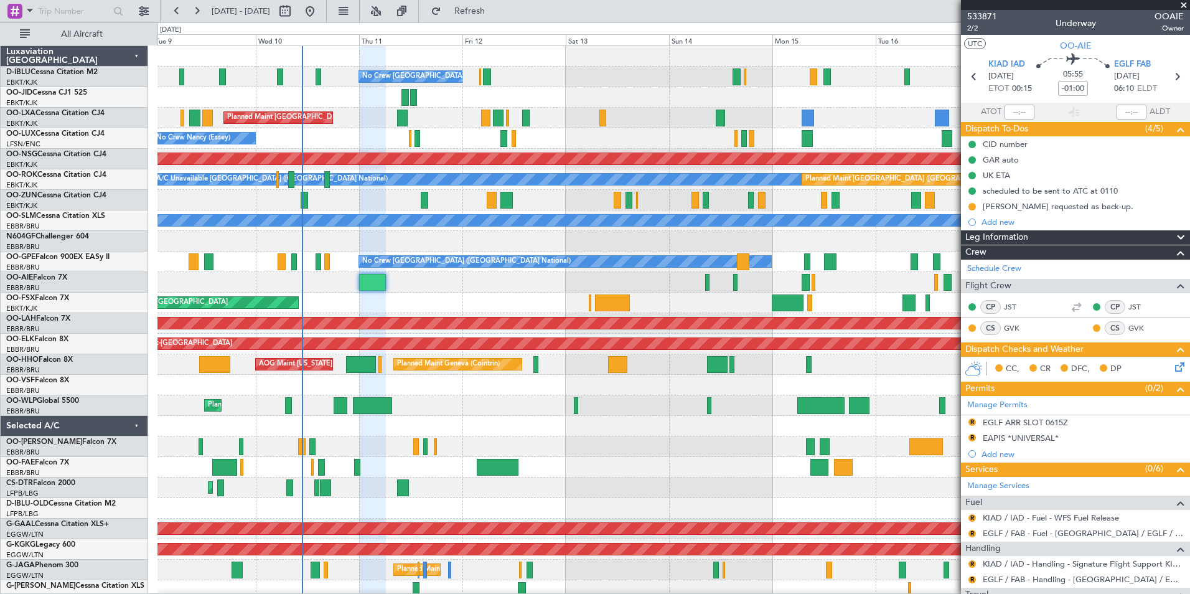
scroll to position [249, 0]
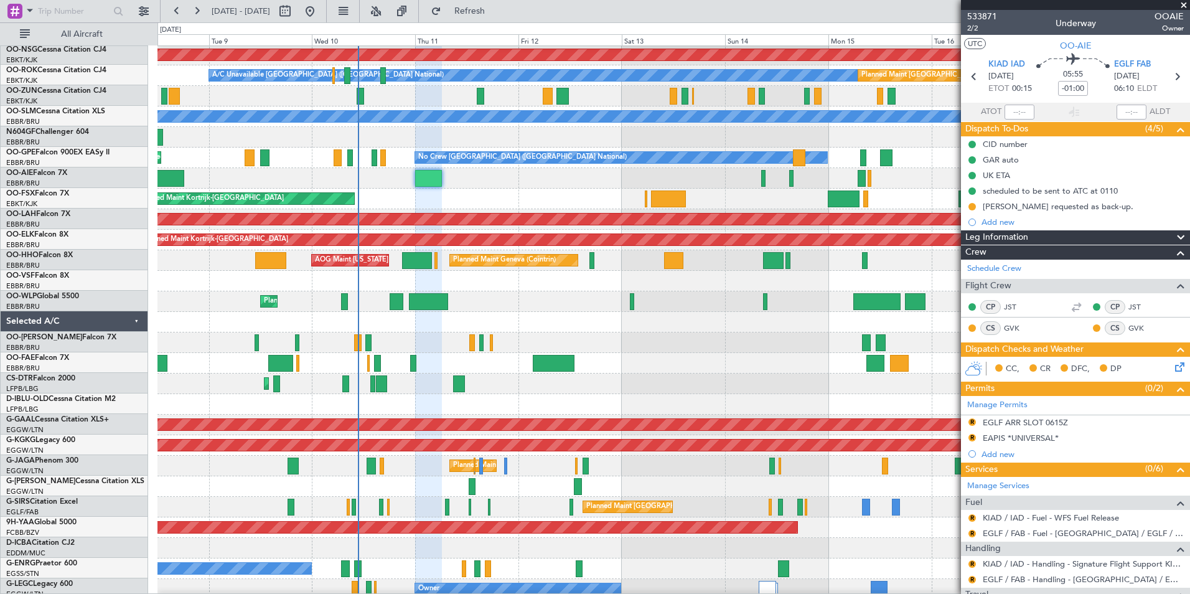
click at [880, 561] on div "Planned Maint [GEOGRAPHIC_DATA] ([GEOGRAPHIC_DATA]) No Crew" at bounding box center [673, 568] width 1032 height 21
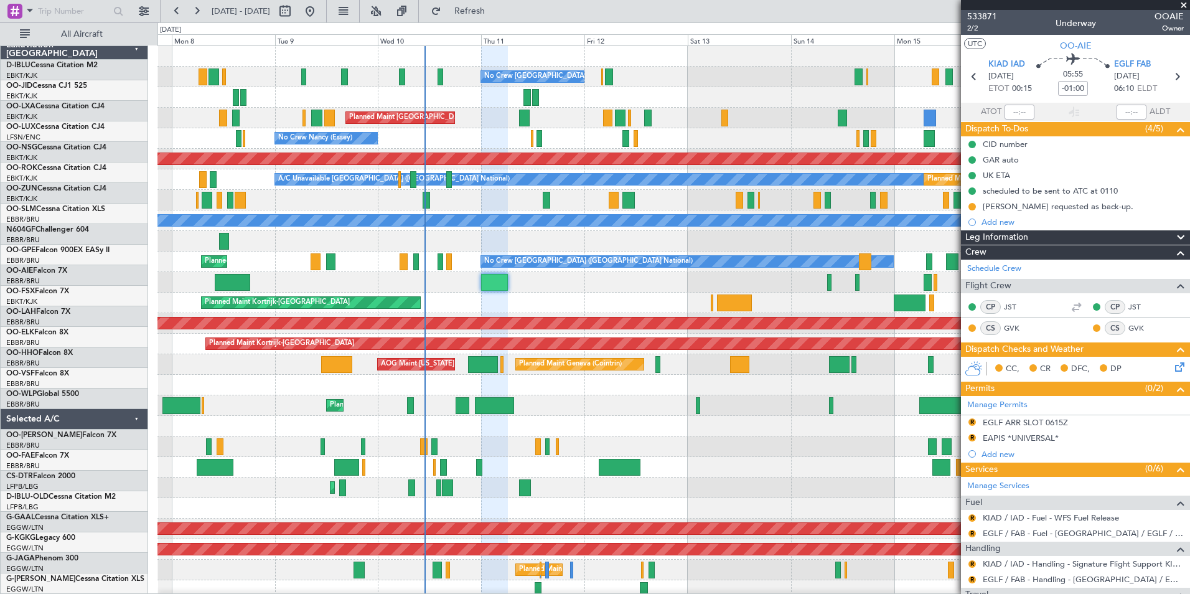
click at [714, 429] on div at bounding box center [673, 426] width 1032 height 21
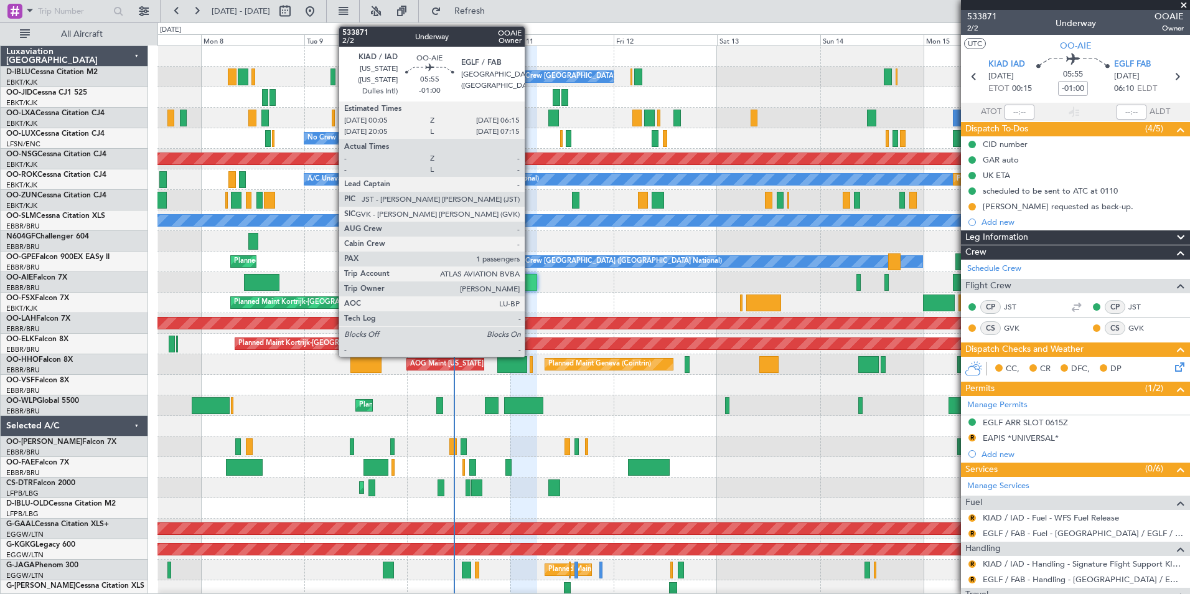
click at [530, 281] on div at bounding box center [523, 282] width 27 height 17
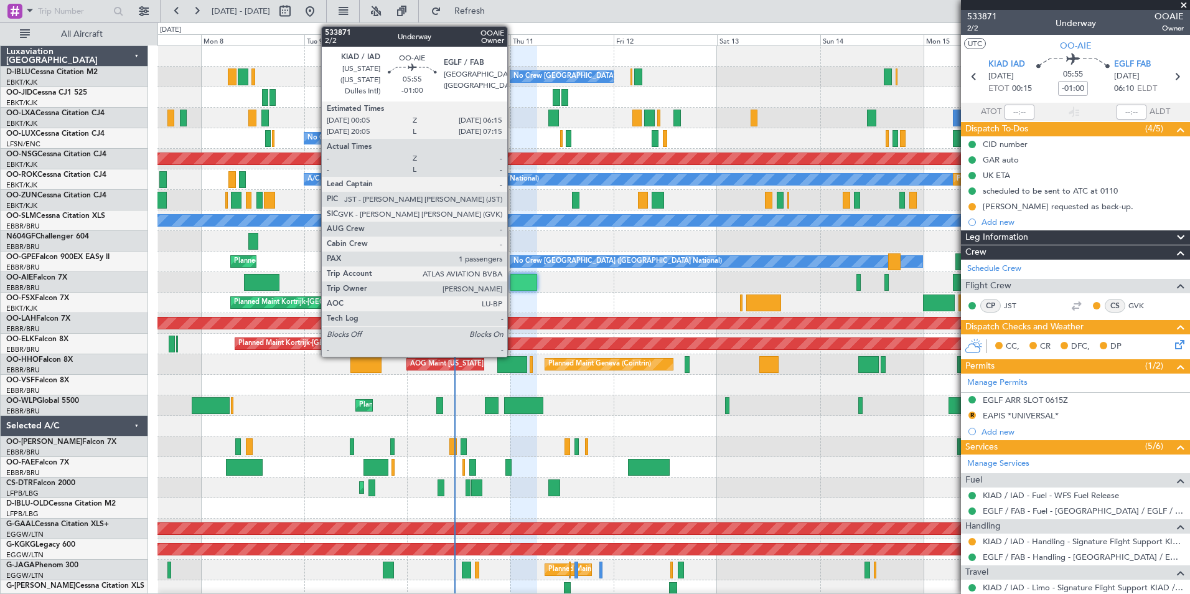
click at [513, 281] on div at bounding box center [523, 282] width 27 height 17
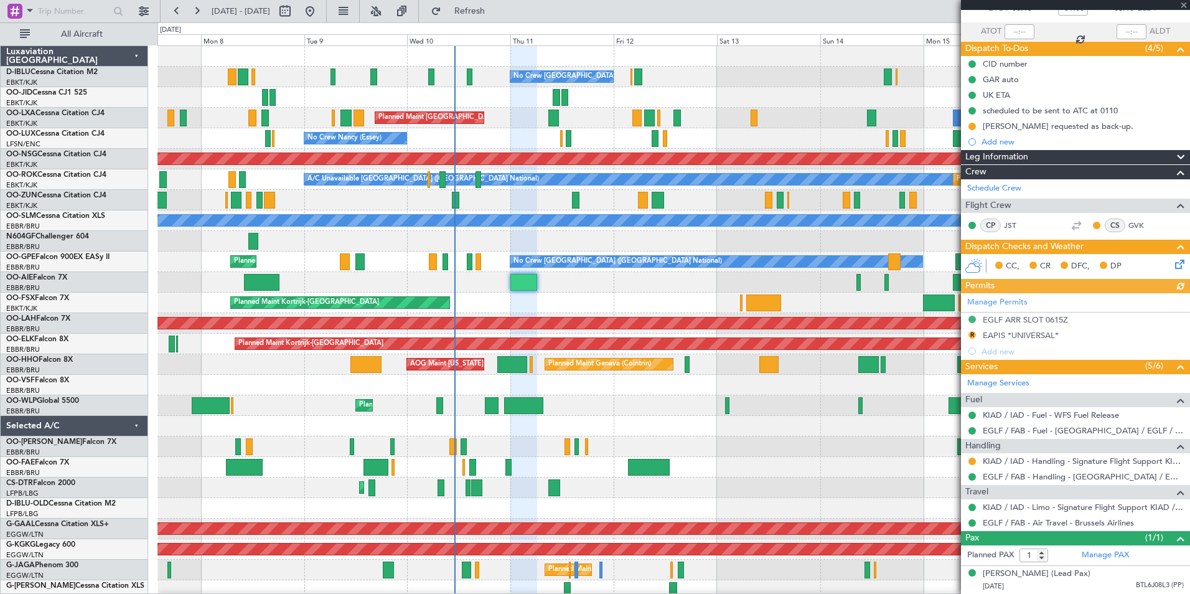
scroll to position [92, 0]
